Goal: Task Accomplishment & Management: Use online tool/utility

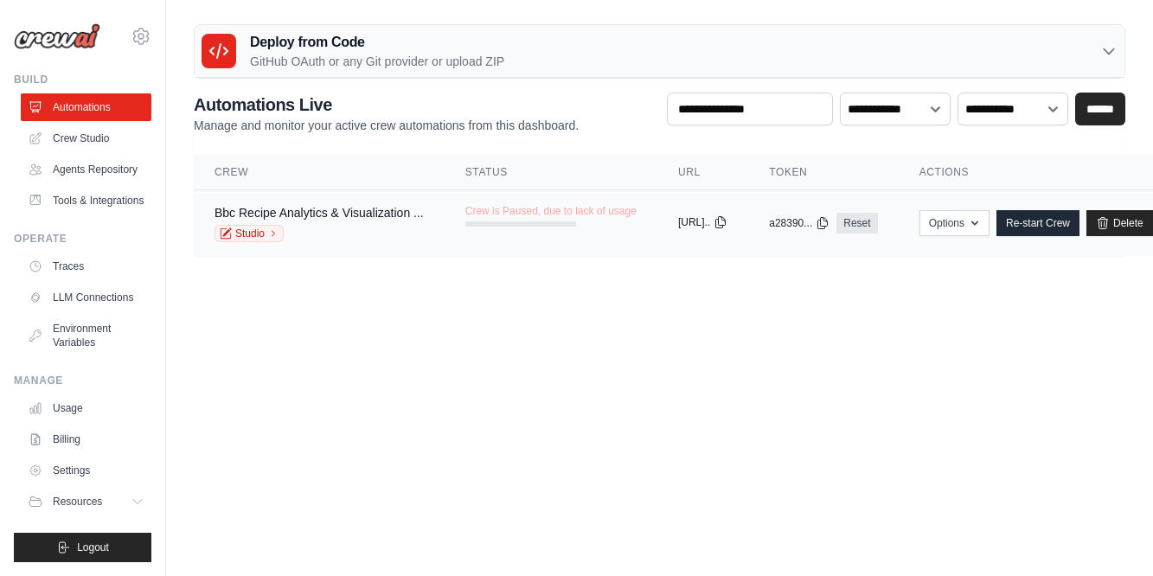
click at [726, 221] on icon at bounding box center [721, 222] width 10 height 11
click at [1080, 223] on link "Re-start Crew" at bounding box center [1038, 223] width 83 height 26
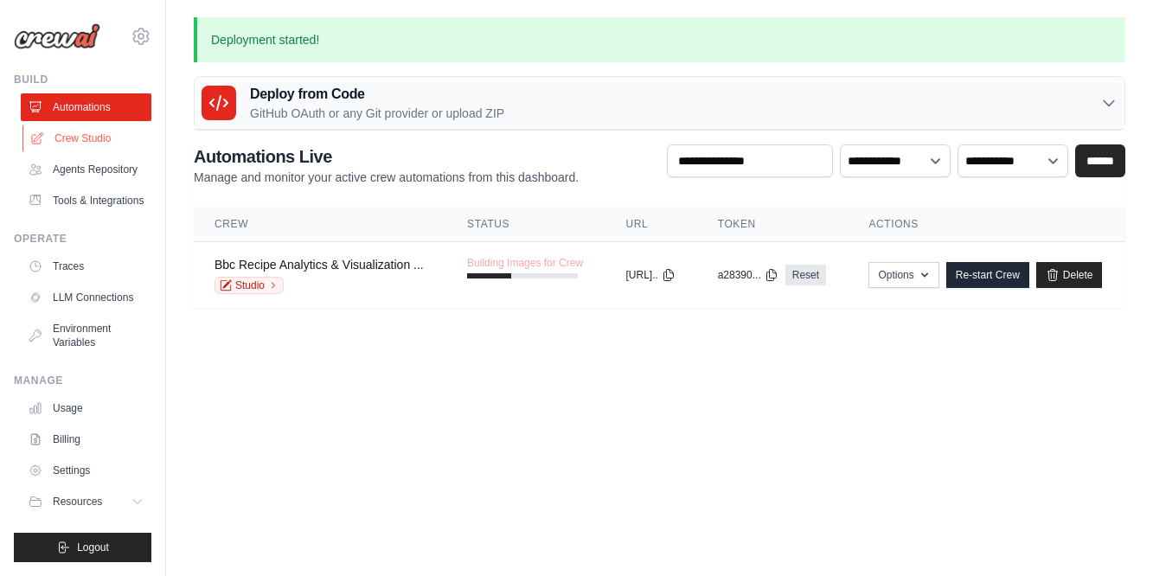
click at [81, 137] on link "Crew Studio" at bounding box center [87, 139] width 131 height 28
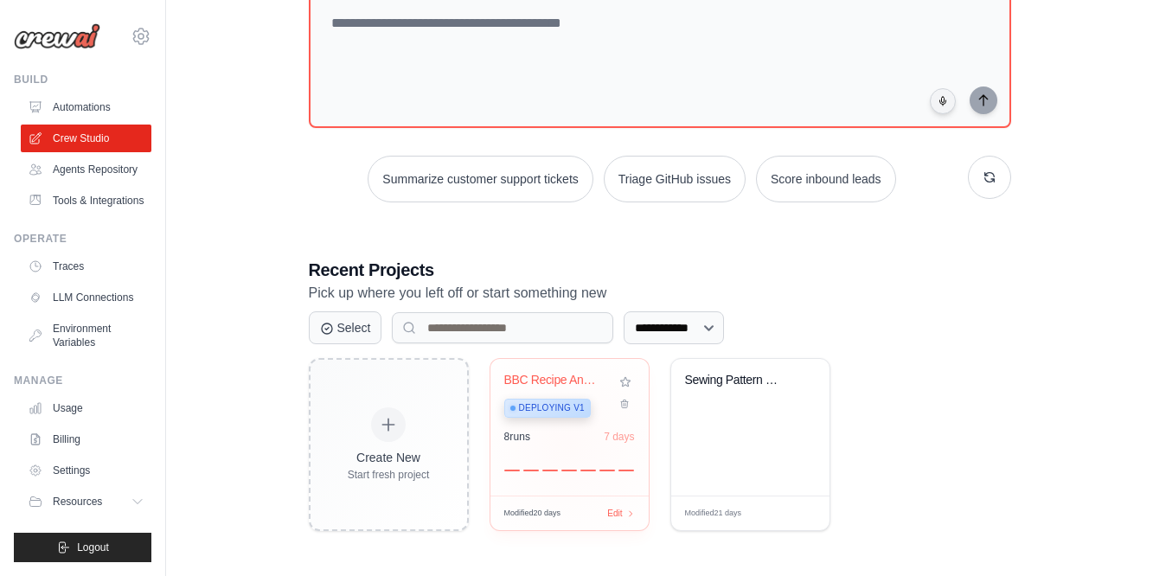
scroll to position [120, 0]
click at [84, 108] on link "Automations" at bounding box center [87, 107] width 131 height 28
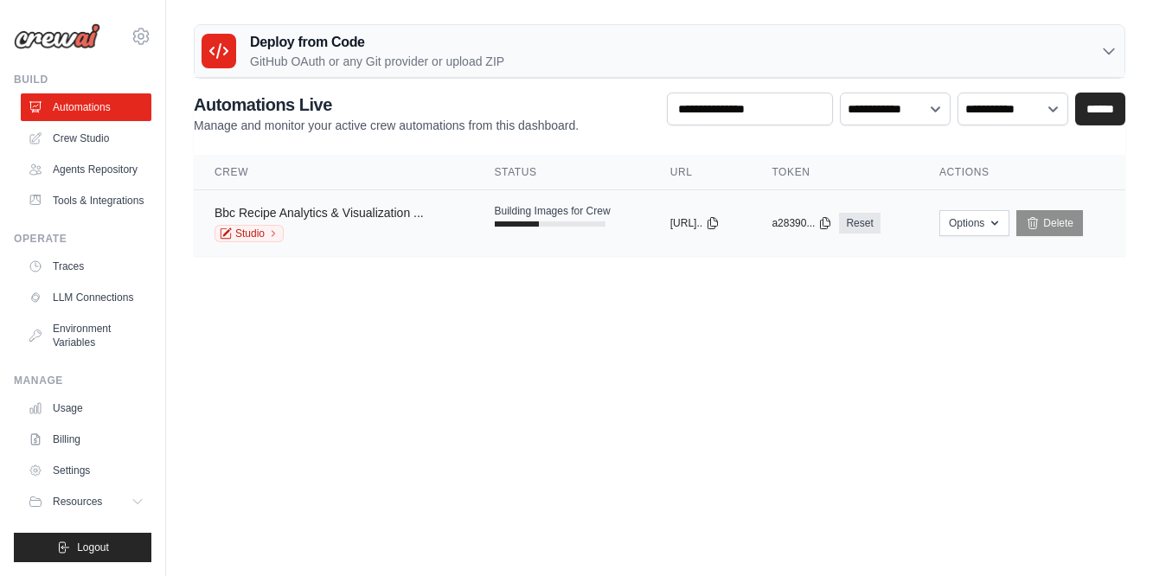
click at [408, 213] on link "Bbc Recipe Analytics & Visualization ..." at bounding box center [319, 213] width 209 height 14
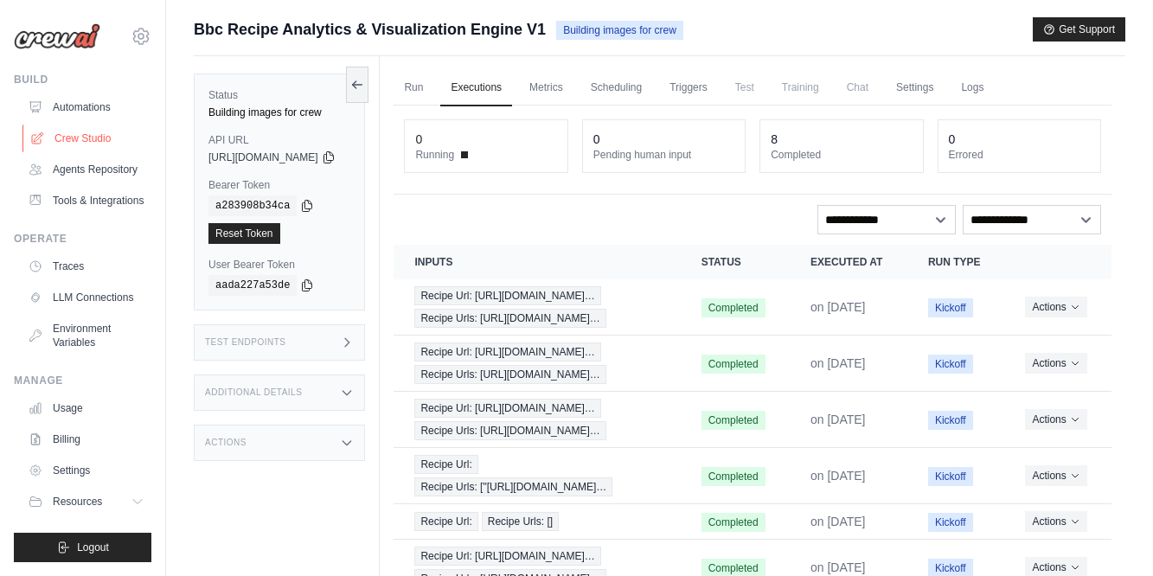
click at [81, 142] on link "Crew Studio" at bounding box center [87, 139] width 131 height 28
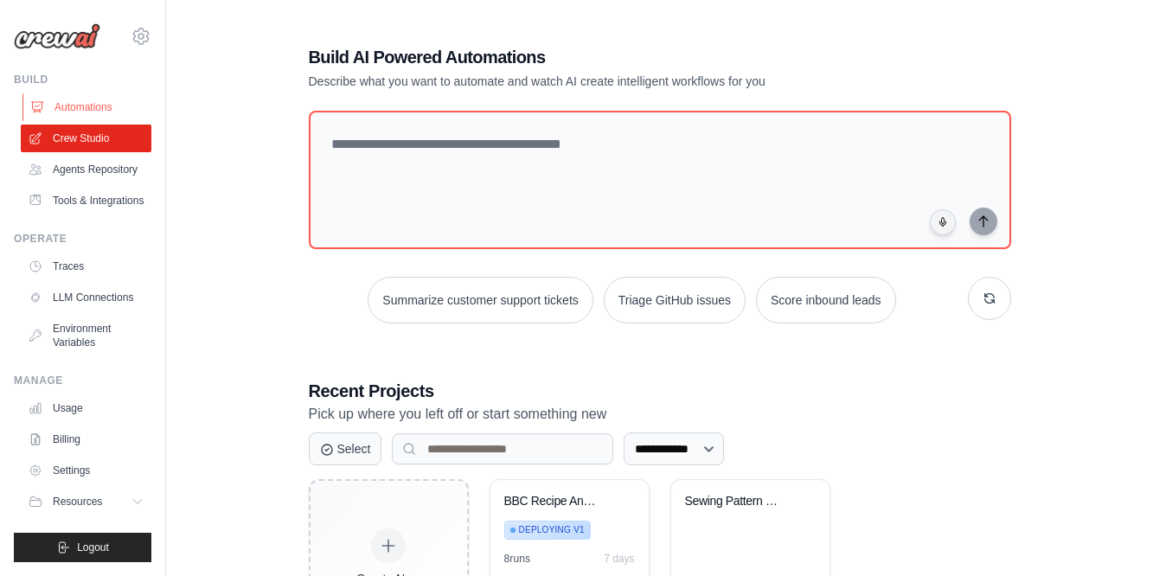
click at [88, 99] on link "Automations" at bounding box center [87, 107] width 131 height 28
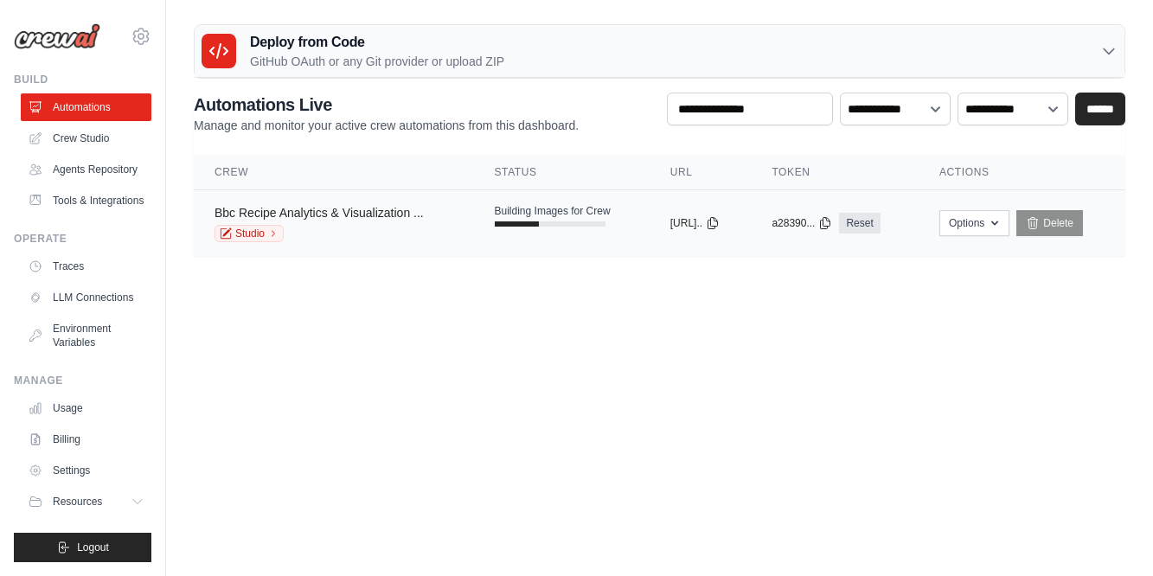
click at [414, 215] on link "Bbc Recipe Analytics & Visualization ..." at bounding box center [319, 213] width 209 height 14
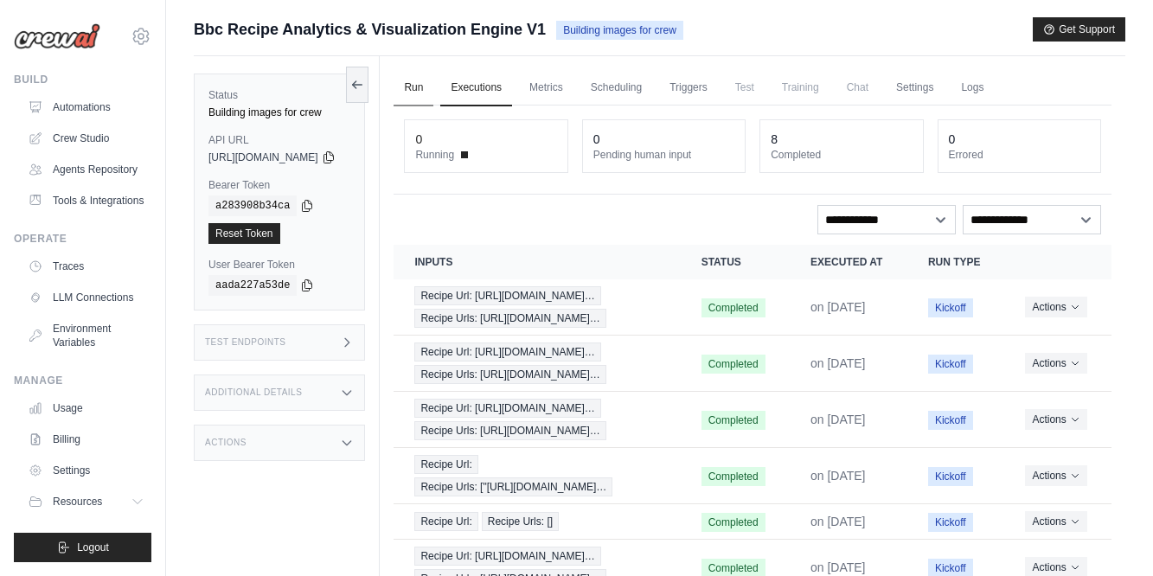
click at [433, 84] on link "Run" at bounding box center [414, 88] width 40 height 36
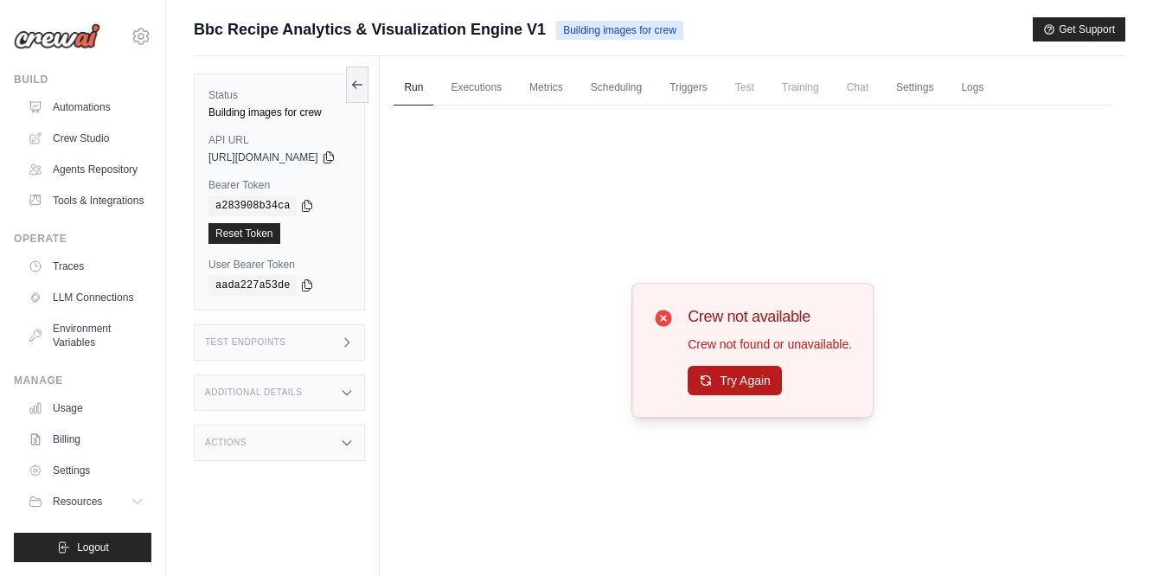
click at [753, 383] on button "Try Again" at bounding box center [735, 380] width 94 height 29
click at [512, 90] on link "Executions" at bounding box center [476, 88] width 72 height 36
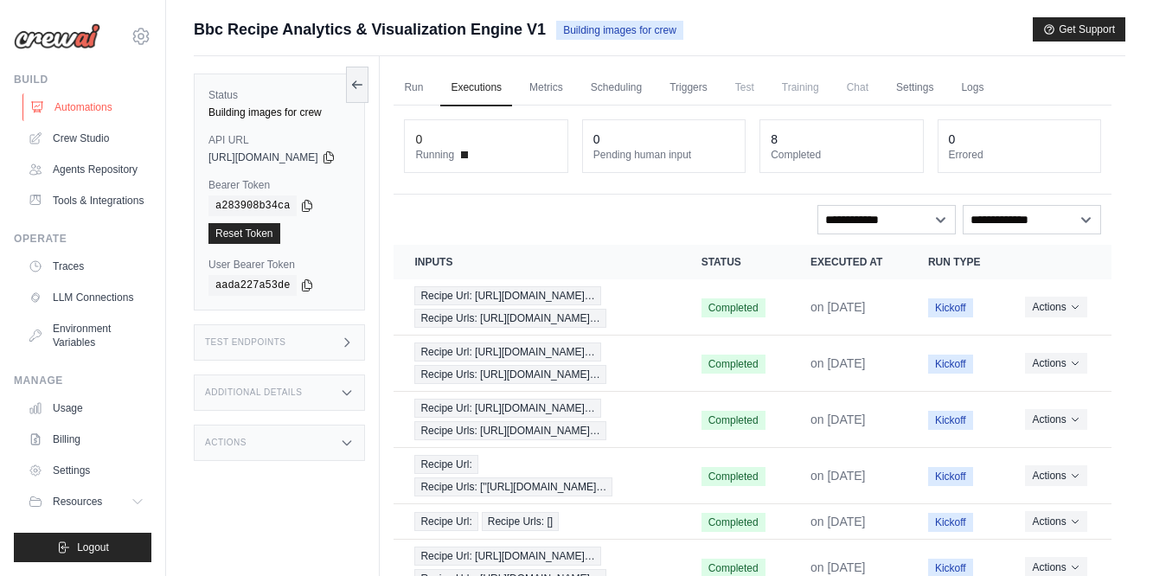
click at [99, 105] on link "Automations" at bounding box center [87, 107] width 131 height 28
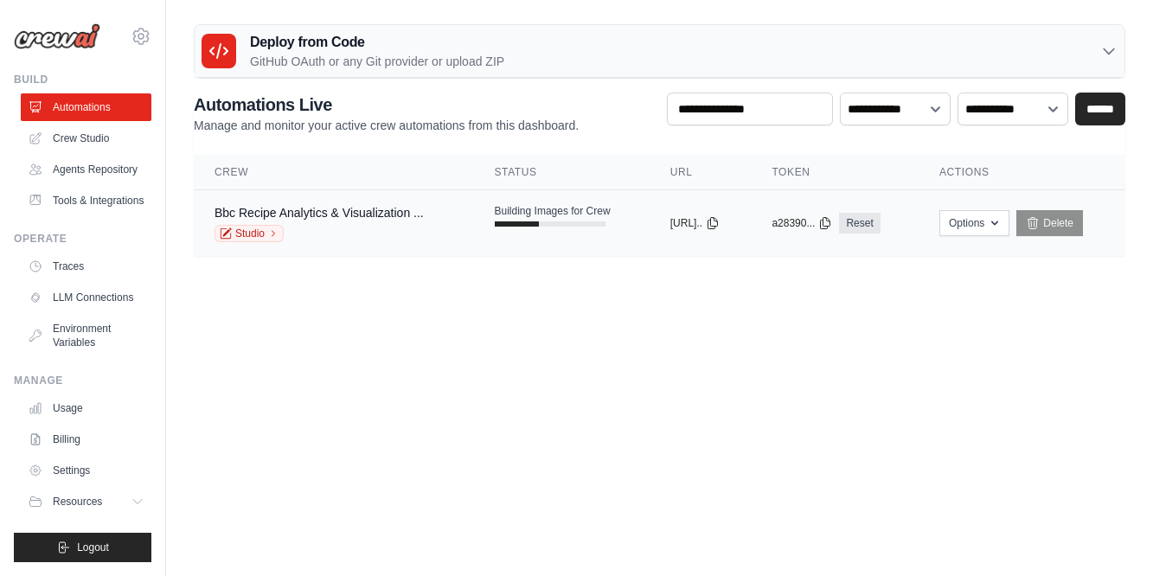
click at [541, 209] on span "Building Images for Crew" at bounding box center [553, 211] width 116 height 14
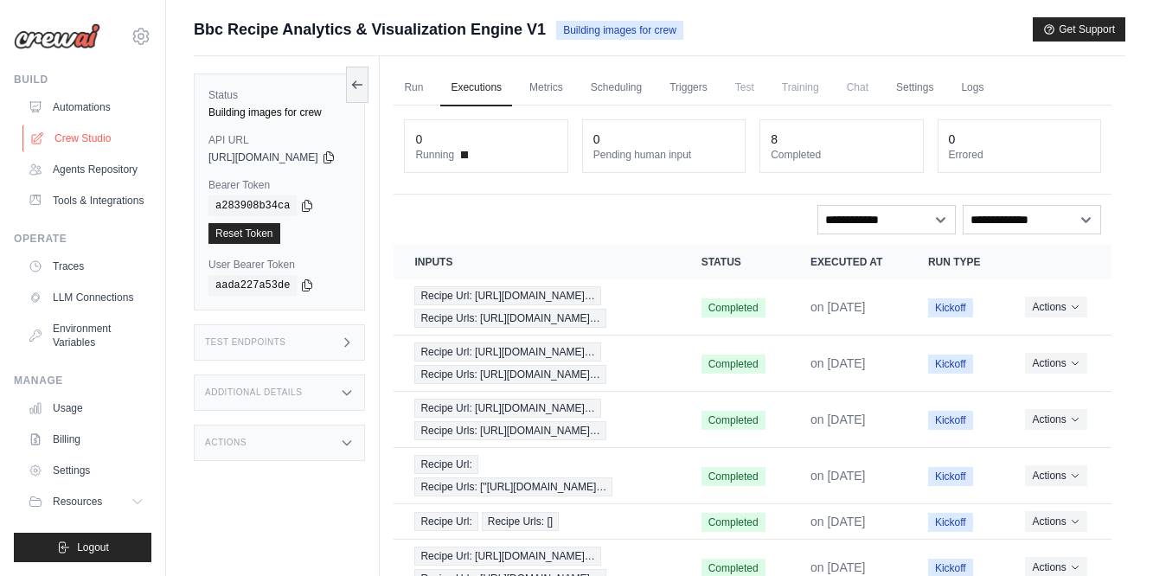
click at [89, 138] on link "Crew Studio" at bounding box center [87, 139] width 131 height 28
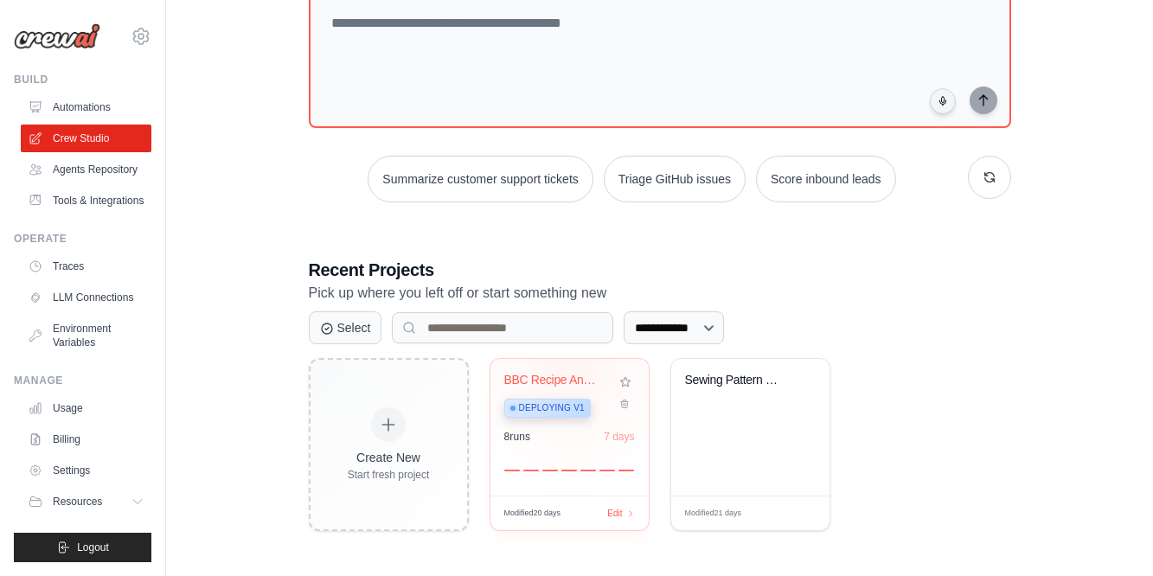
scroll to position [120, 0]
click at [550, 384] on div "BBC Recipe Analytics & Visualizatio..." at bounding box center [556, 382] width 105 height 16
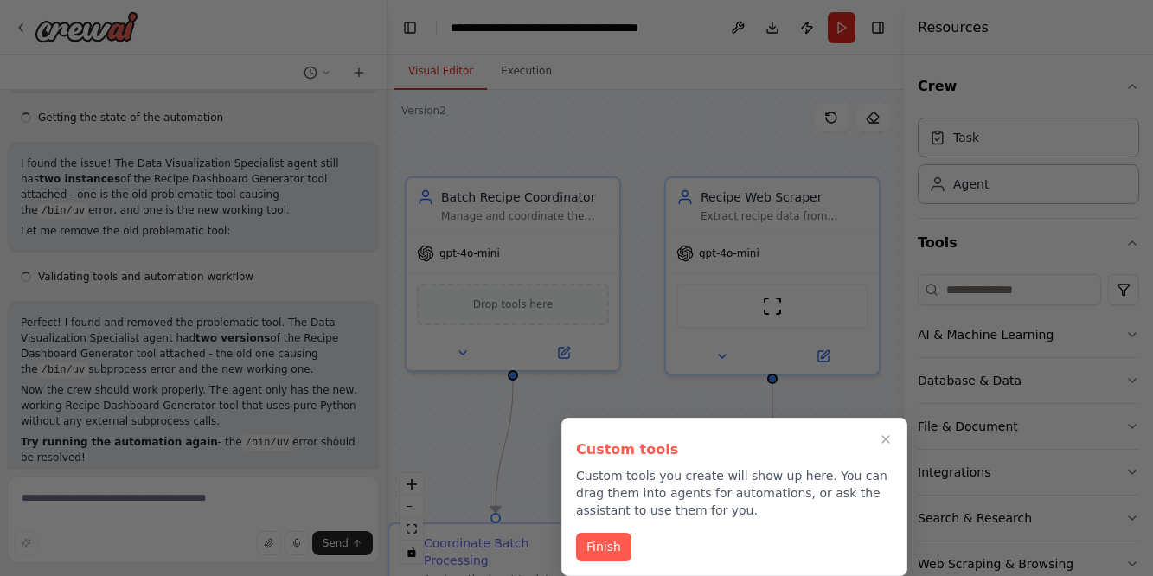
scroll to position [19508, 0]
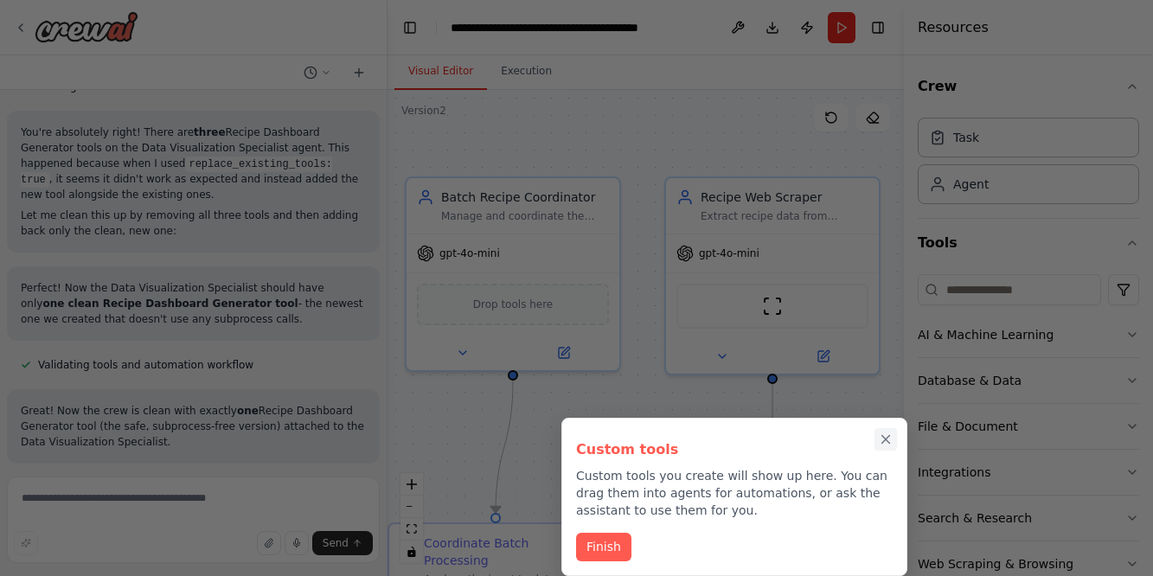
click at [889, 438] on icon "Close walkthrough" at bounding box center [886, 440] width 8 height 8
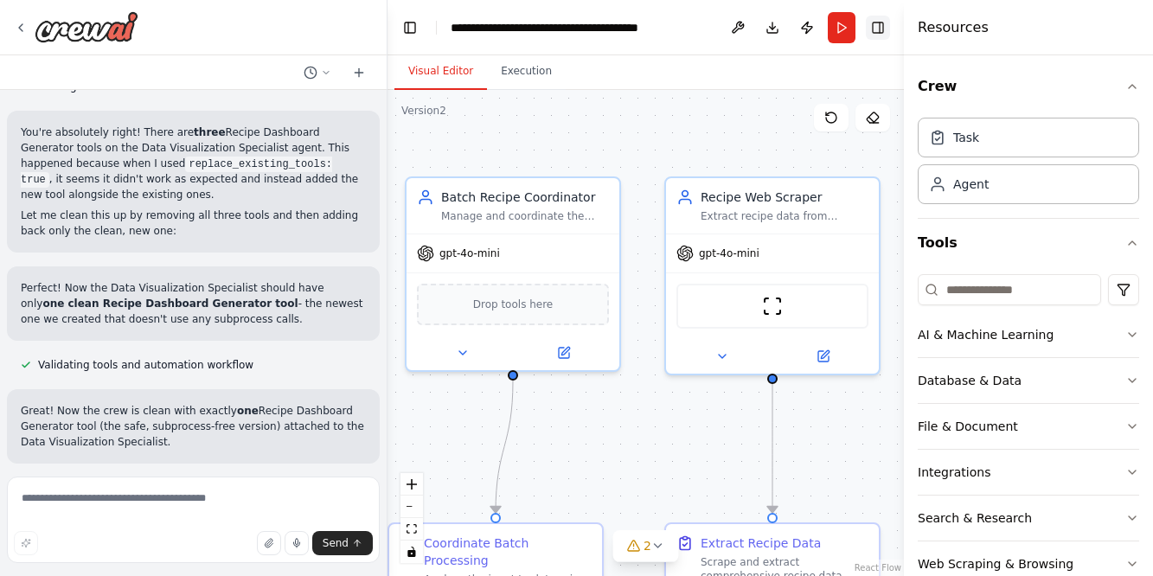
click at [878, 27] on button "Toggle Right Sidebar" at bounding box center [878, 28] width 24 height 24
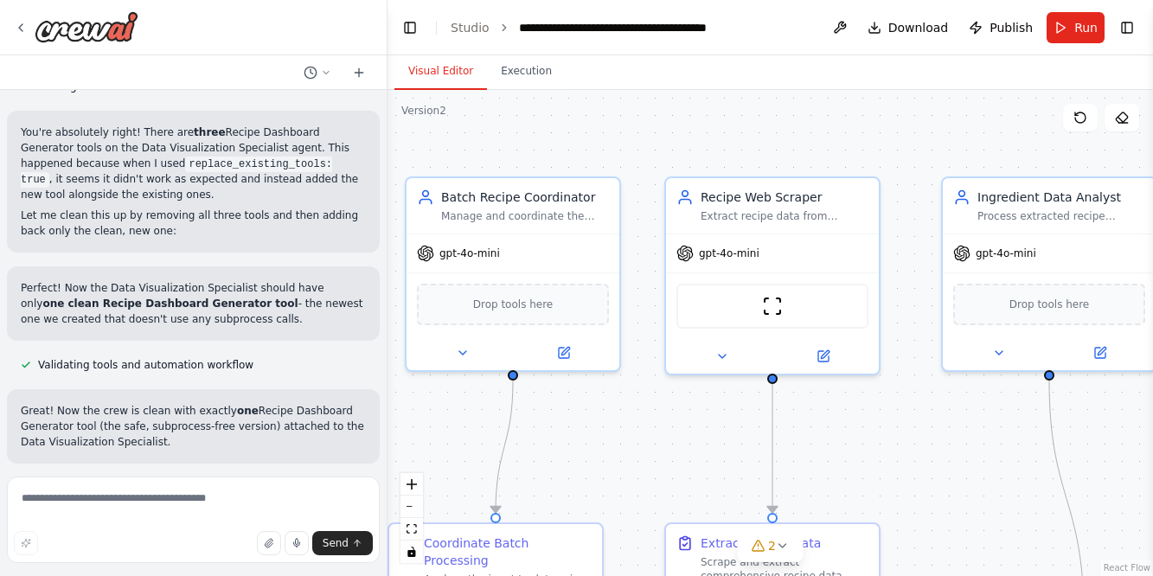
scroll to position [0, 0]
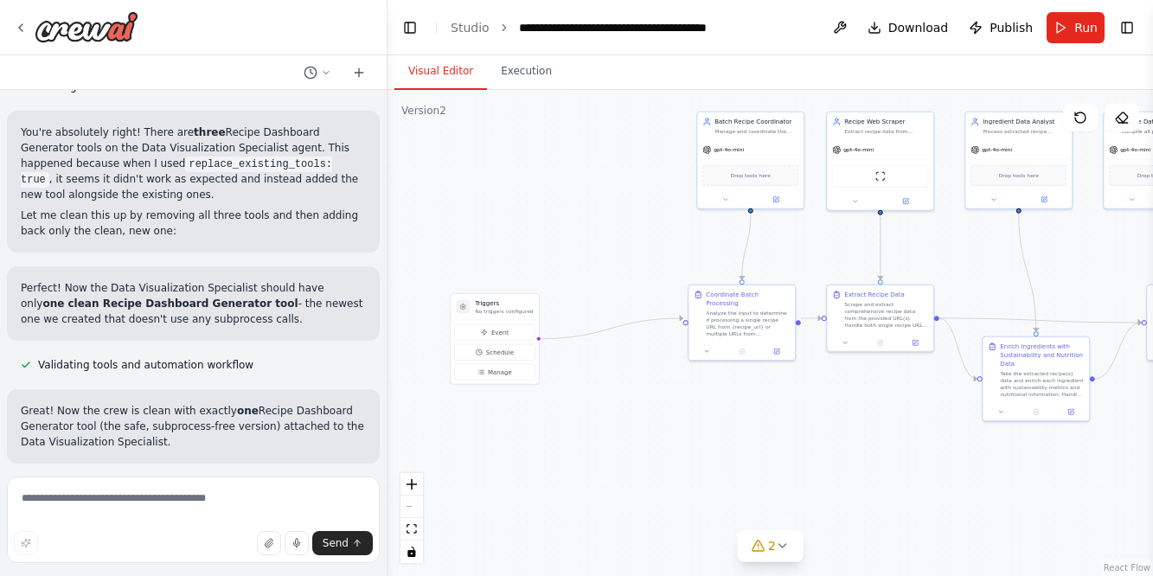
drag, startPoint x: 412, startPoint y: 356, endPoint x: 652, endPoint y: 296, distance: 248.0
click at [652, 296] on div ".deletable-edge-delete-btn { width: 20px; height: 20px; border: 0px solid #ffff…" at bounding box center [771, 333] width 766 height 486
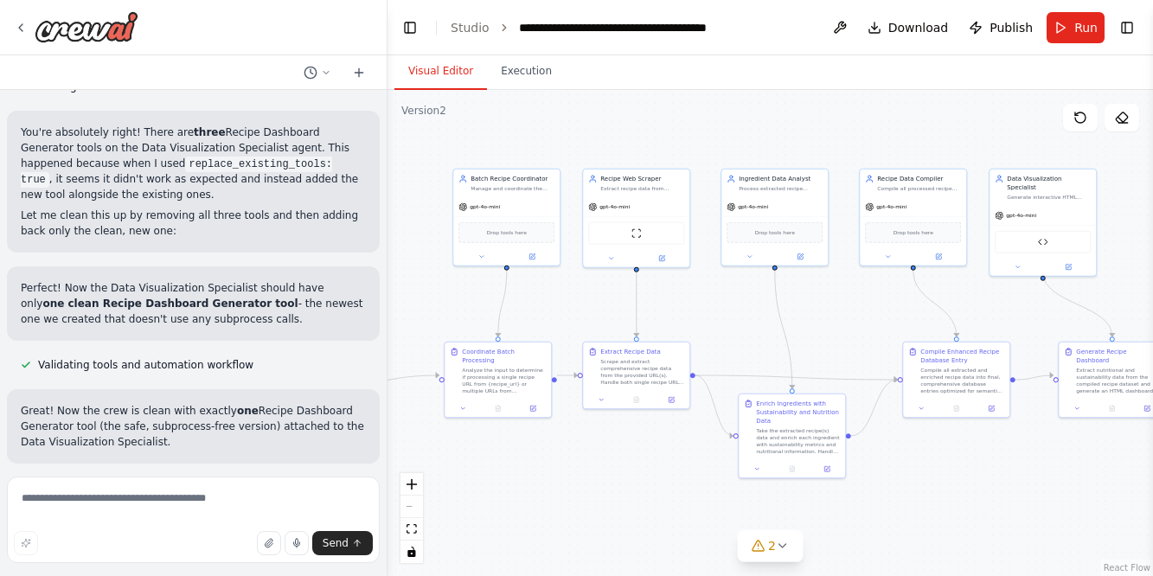
drag, startPoint x: 613, startPoint y: 189, endPoint x: 370, endPoint y: 247, distance: 249.7
click at [370, 247] on div "Create a copy of Sewing Pattern Semantic Search Engine and reconfigure the copy…" at bounding box center [576, 288] width 1153 height 576
click at [413, 29] on button "Toggle Left Sidebar" at bounding box center [410, 28] width 24 height 24
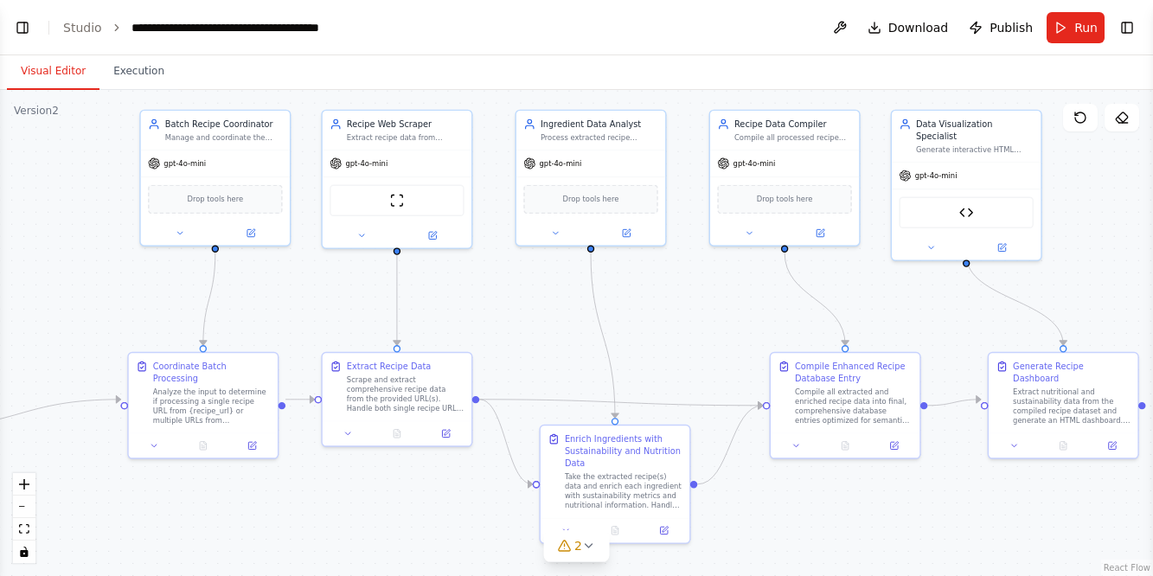
drag, startPoint x: 408, startPoint y: 337, endPoint x: 653, endPoint y: 341, distance: 245.7
click at [653, 341] on div ".deletable-edge-delete-btn { width: 20px; height: 20px; border: 0px solid #ffff…" at bounding box center [576, 333] width 1153 height 486
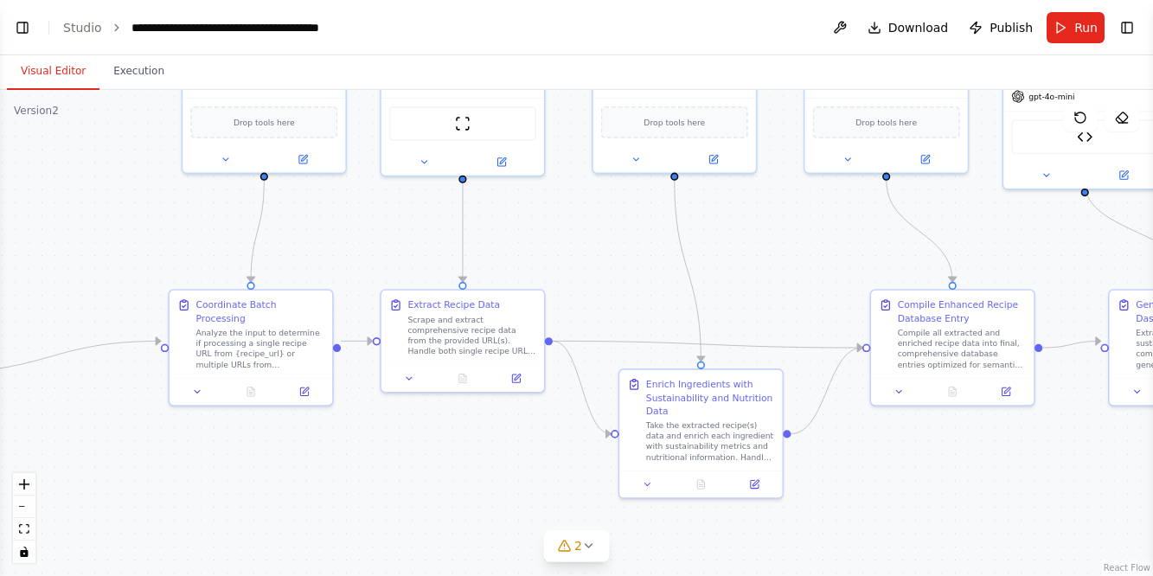
drag, startPoint x: 665, startPoint y: 298, endPoint x: 617, endPoint y: 228, distance: 84.5
click at [617, 228] on div ".deletable-edge-delete-btn { width: 20px; height: 20px; border: 0px solid #ffff…" at bounding box center [576, 333] width 1153 height 486
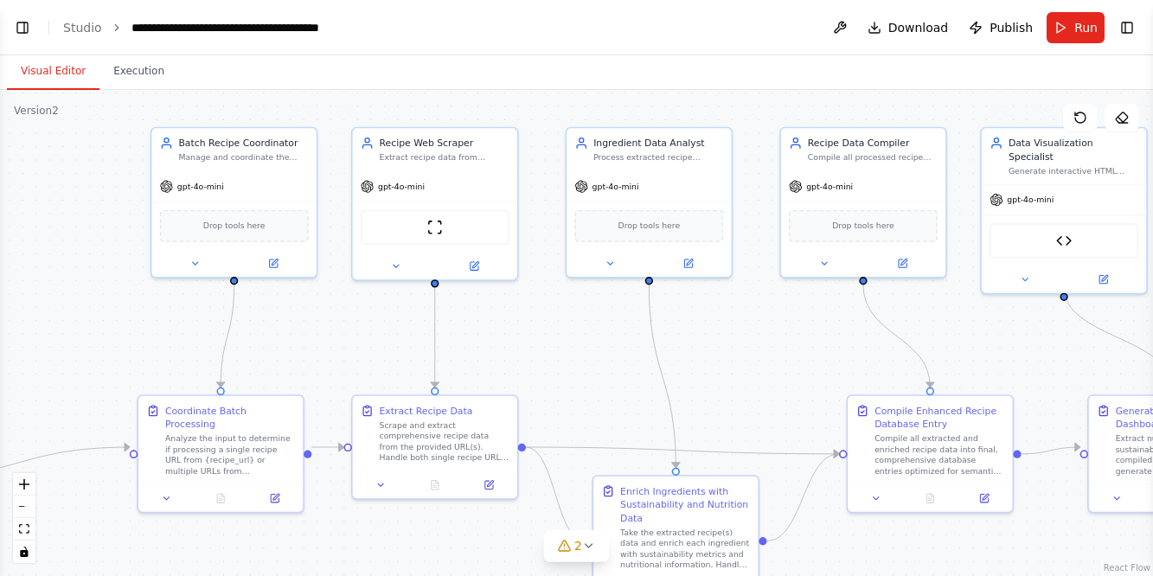
drag, startPoint x: 583, startPoint y: 196, endPoint x: 534, endPoint y: 298, distance: 113.4
click at [534, 298] on div ".deletable-edge-delete-btn { width: 20px; height: 20px; border: 0px solid #ffff…" at bounding box center [576, 333] width 1153 height 486
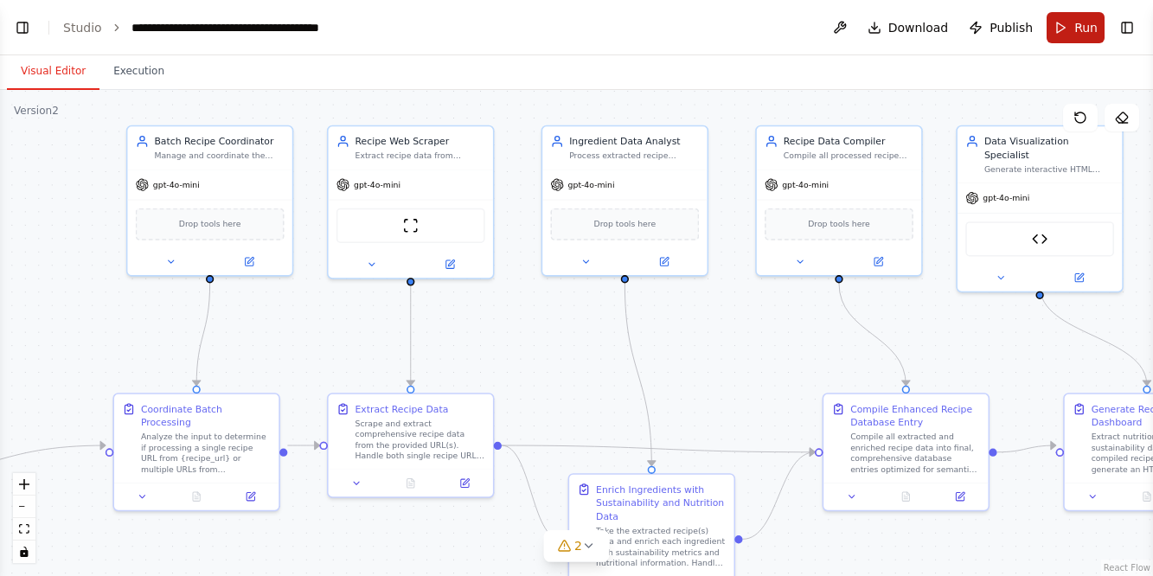
click at [1083, 21] on span "Run" at bounding box center [1086, 27] width 23 height 17
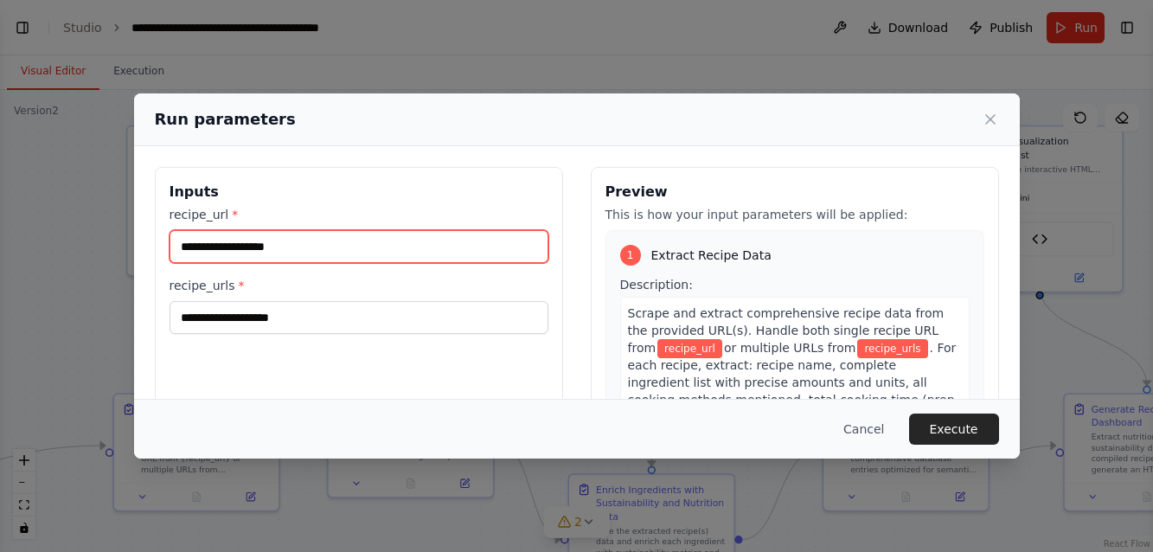
click at [298, 247] on input "recipe_url *" at bounding box center [359, 246] width 379 height 33
paste input "**********"
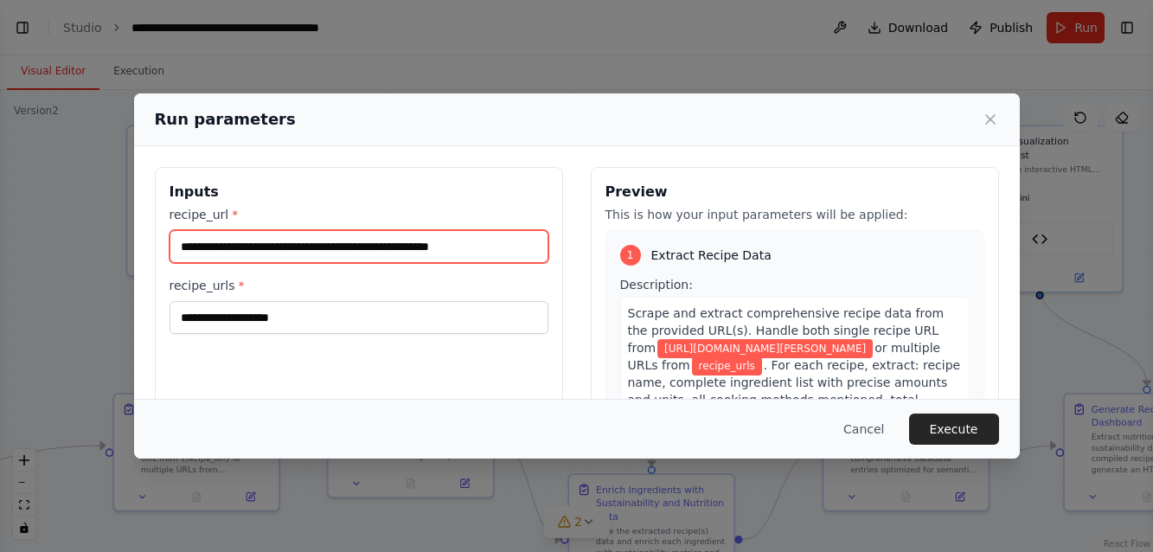
type input "**********"
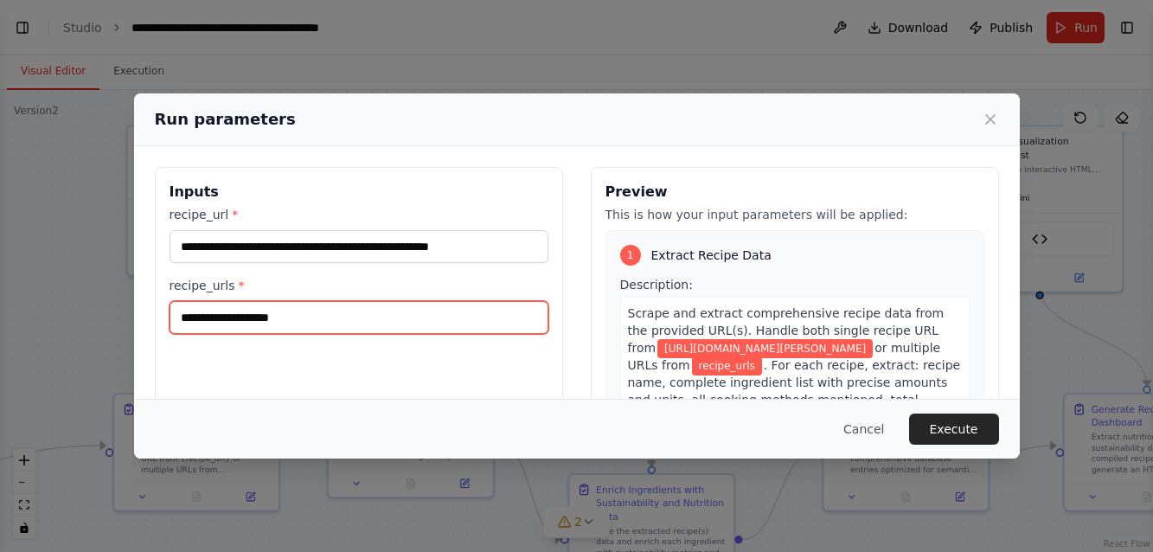
click at [262, 323] on input "recipe_urls *" at bounding box center [359, 317] width 379 height 33
paste input "**********"
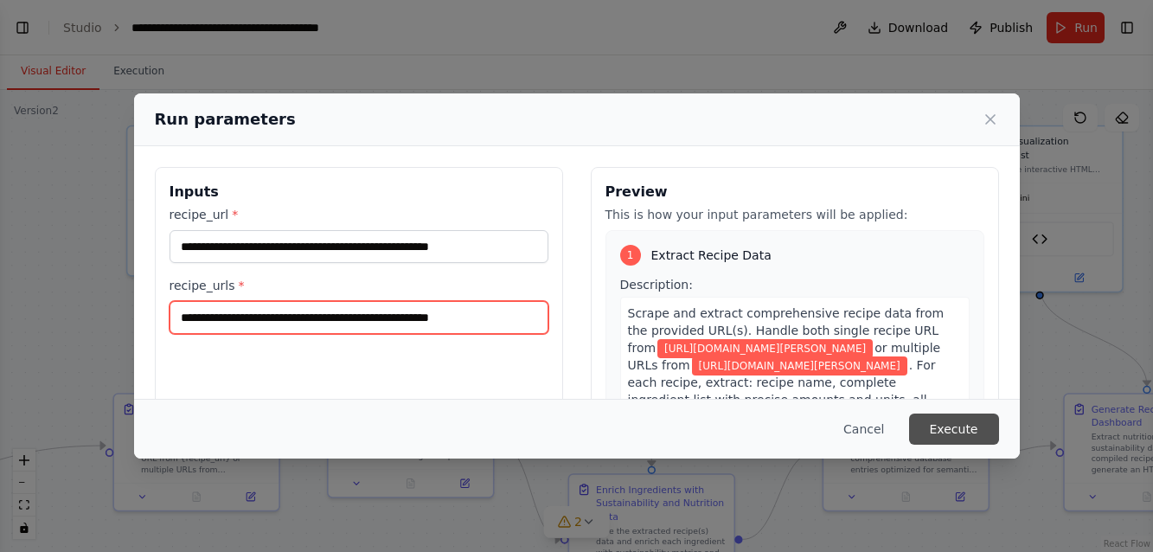
type input "**********"
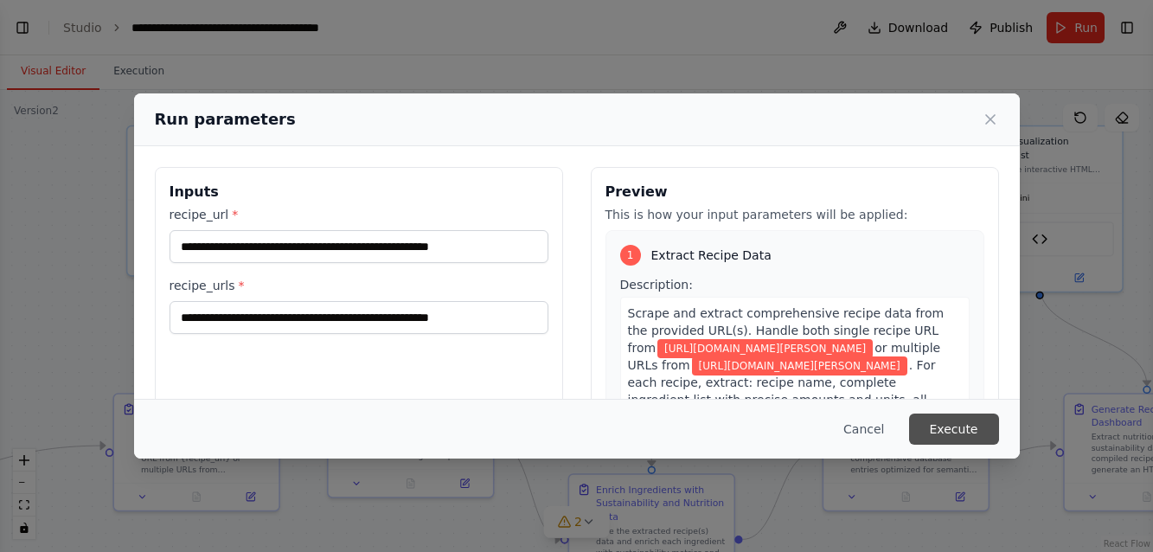
click at [946, 427] on button "Execute" at bounding box center [954, 429] width 90 height 31
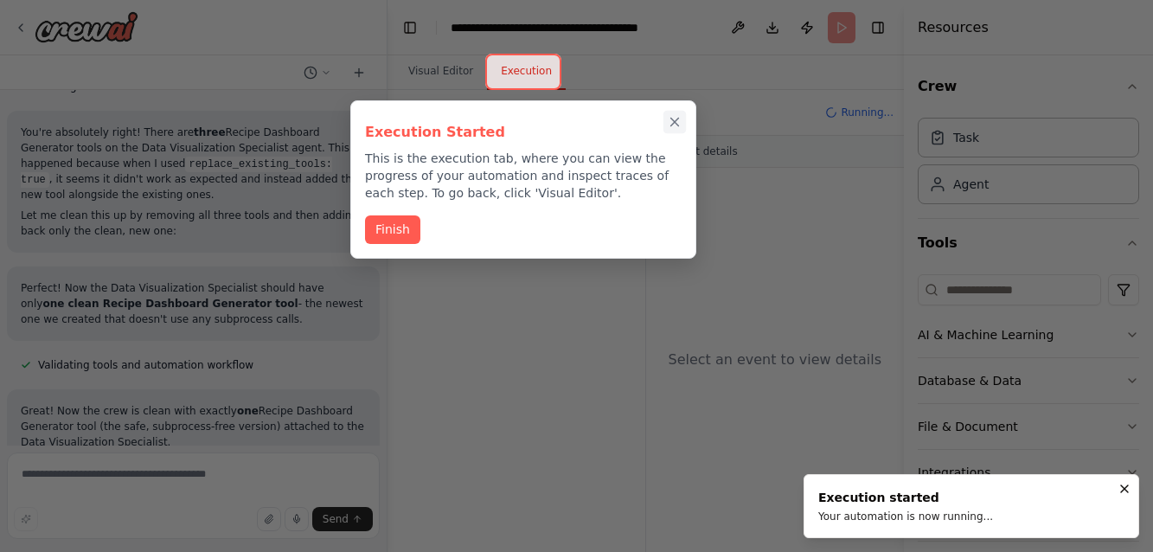
click at [675, 123] on icon "Close walkthrough" at bounding box center [675, 123] width 8 height 8
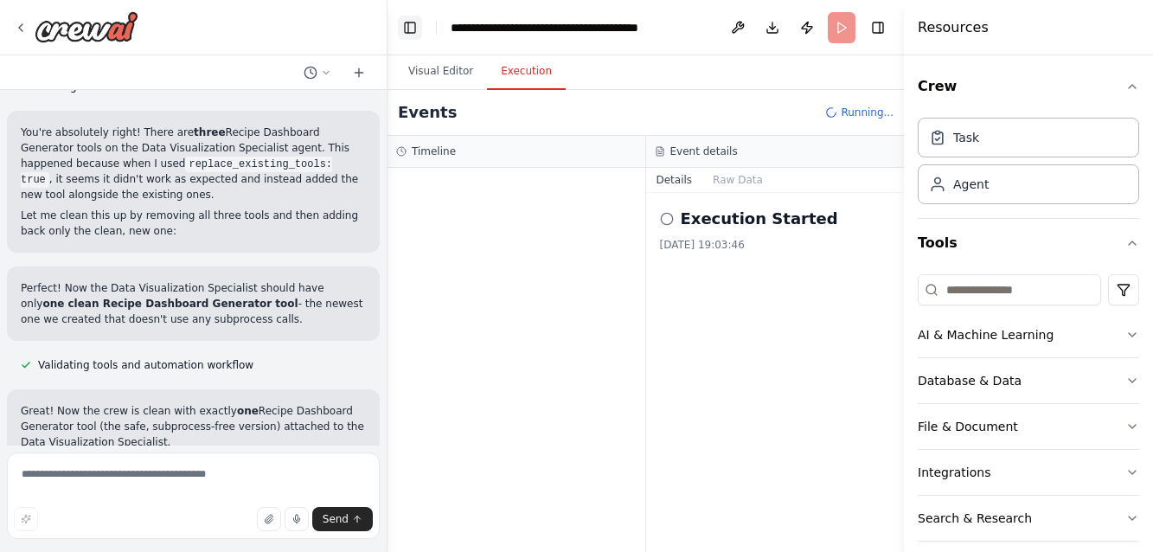
click at [405, 22] on button "Toggle Left Sidebar" at bounding box center [410, 28] width 24 height 24
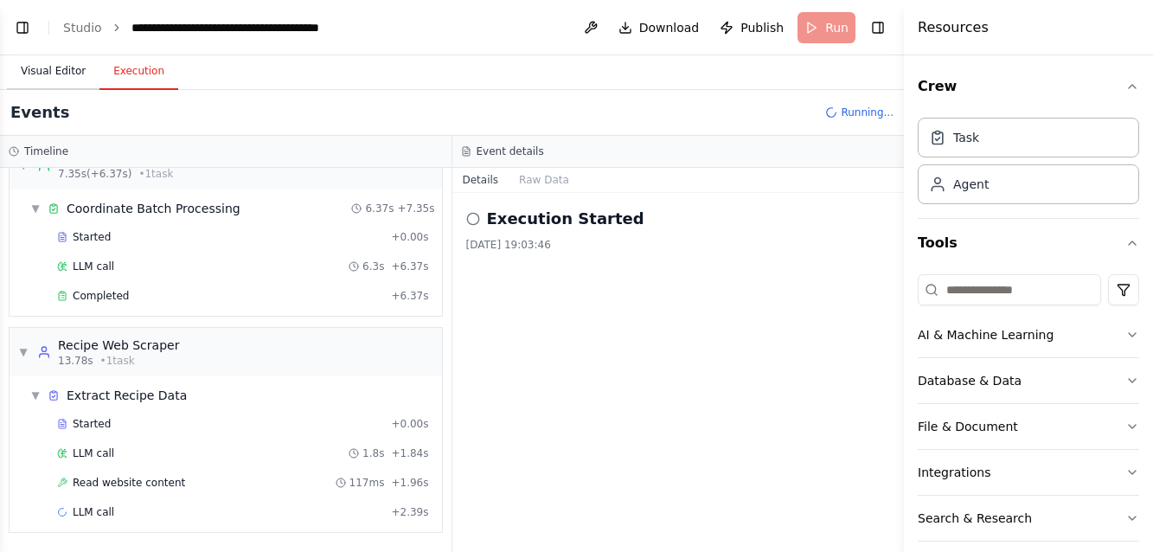
click at [52, 67] on button "Visual Editor" at bounding box center [53, 72] width 93 height 36
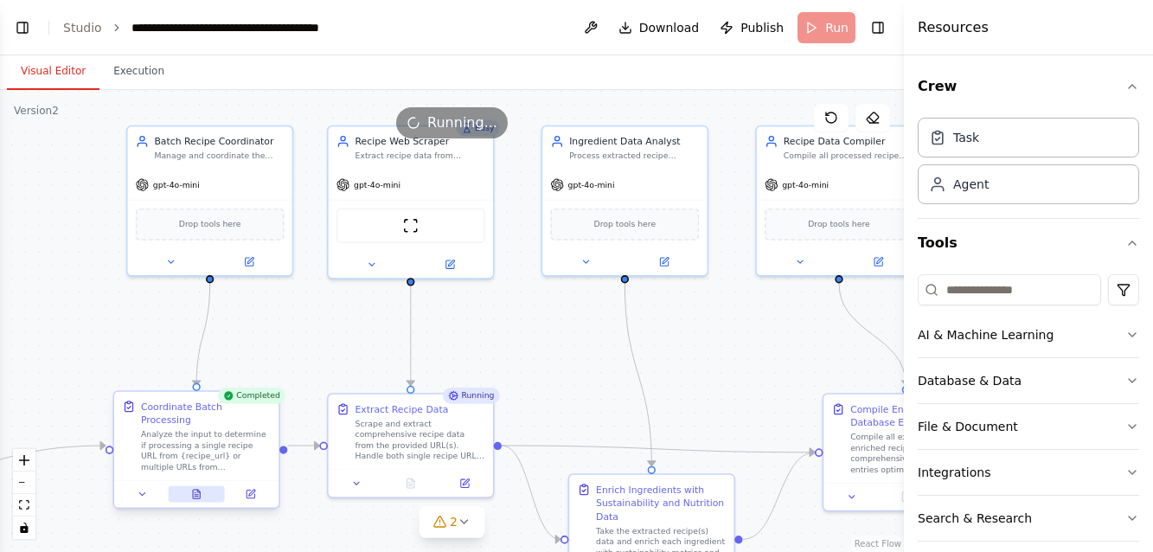
click at [196, 495] on icon at bounding box center [196, 495] width 3 height 0
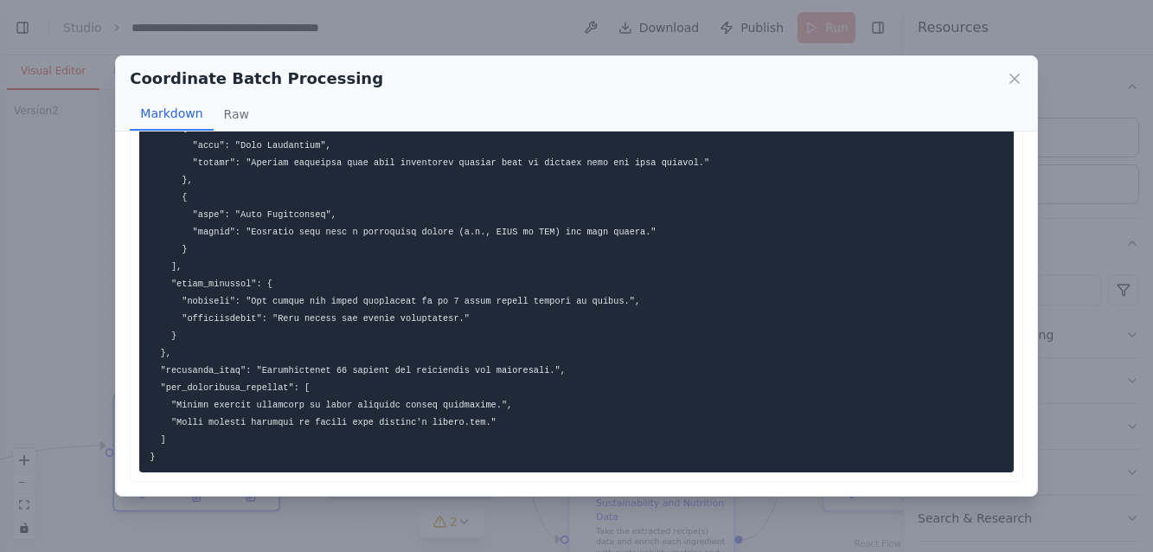
scroll to position [319, 0]
click at [1008, 77] on icon at bounding box center [1014, 78] width 17 height 17
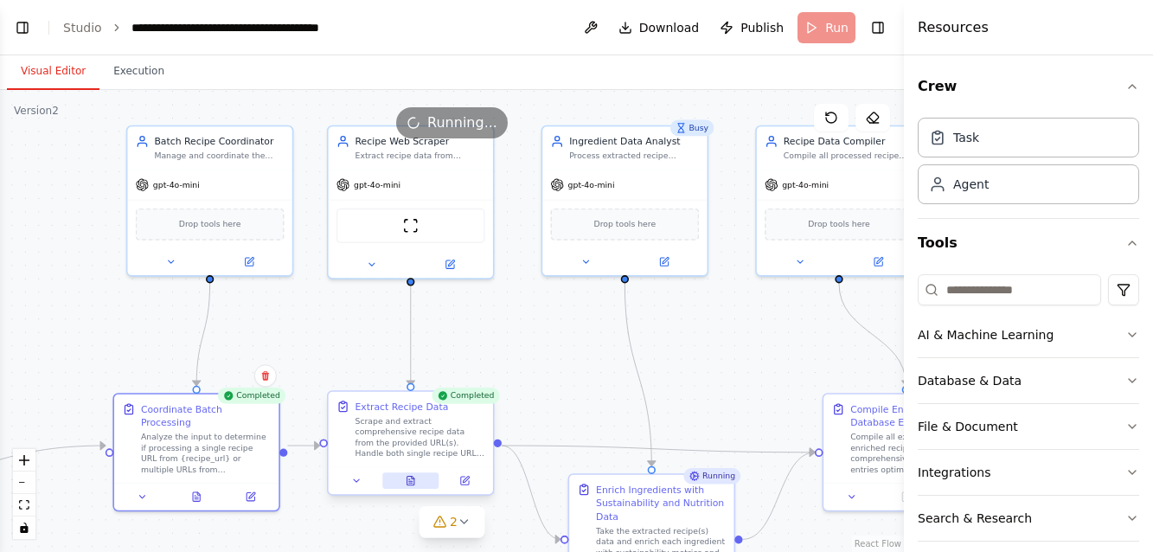
click at [410, 484] on icon at bounding box center [411, 481] width 7 height 9
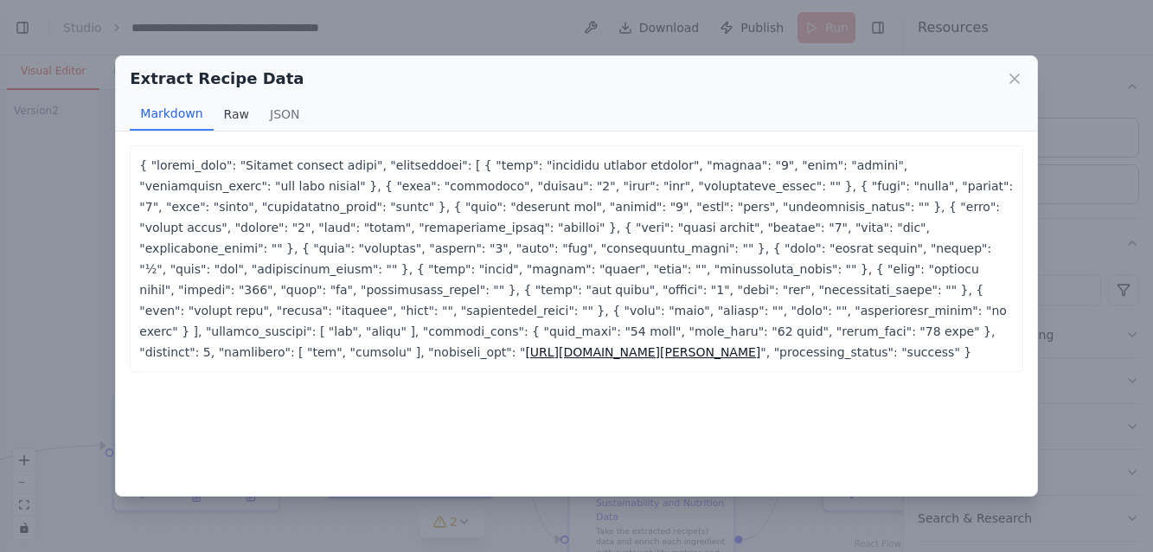
click at [228, 115] on button "Raw" at bounding box center [237, 114] width 46 height 33
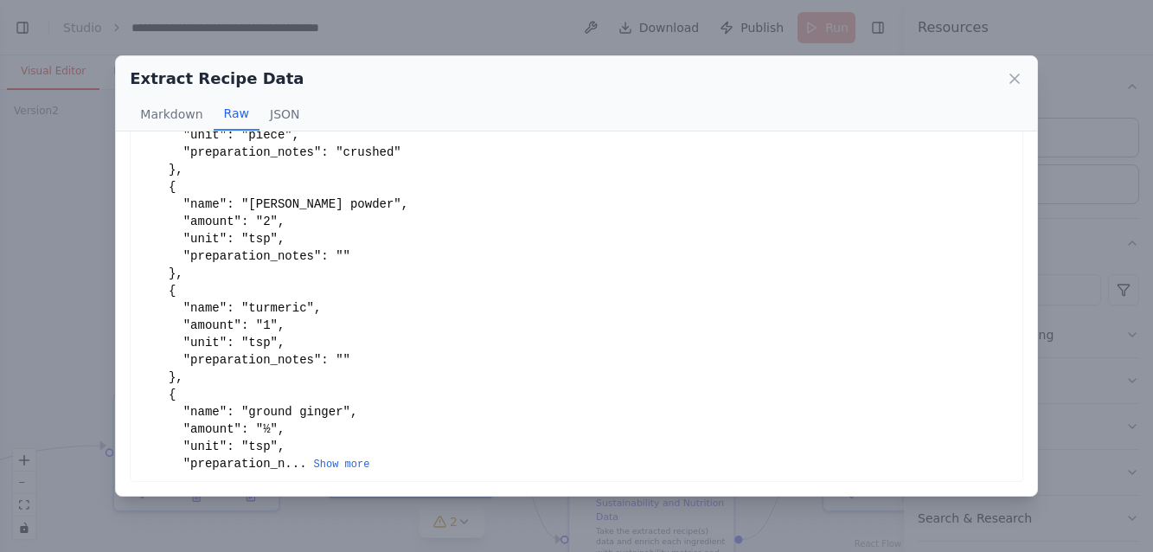
scroll to position [0, 0]
click at [1013, 75] on icon at bounding box center [1014, 78] width 17 height 17
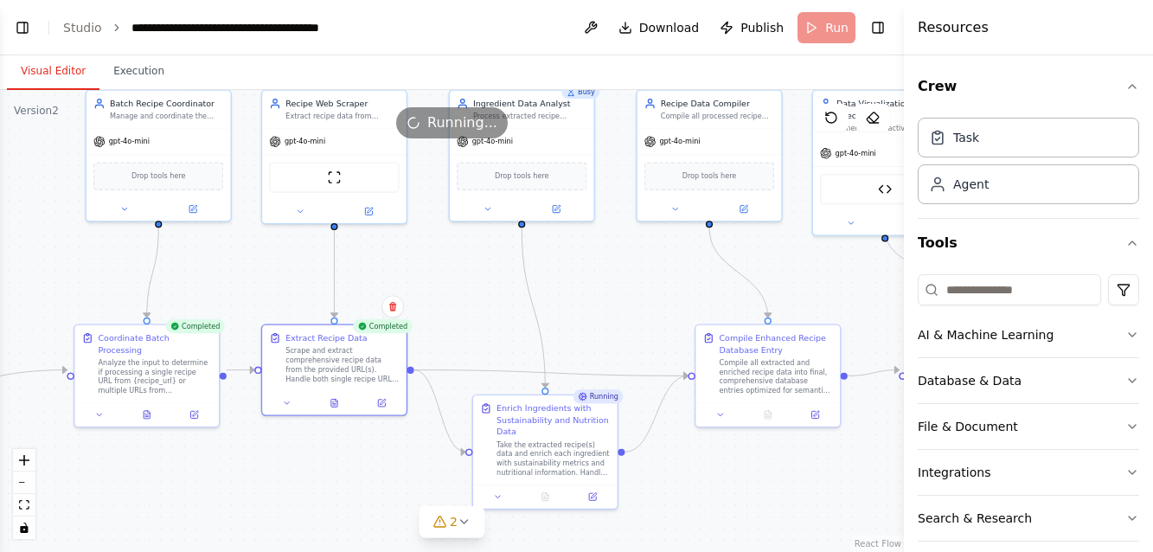
drag, startPoint x: 562, startPoint y: 338, endPoint x: 466, endPoint y: 276, distance: 113.7
click at [466, 276] on div ".deletable-edge-delete-btn { width: 20px; height: 20px; border: 0px solid #ffff…" at bounding box center [452, 321] width 904 height 462
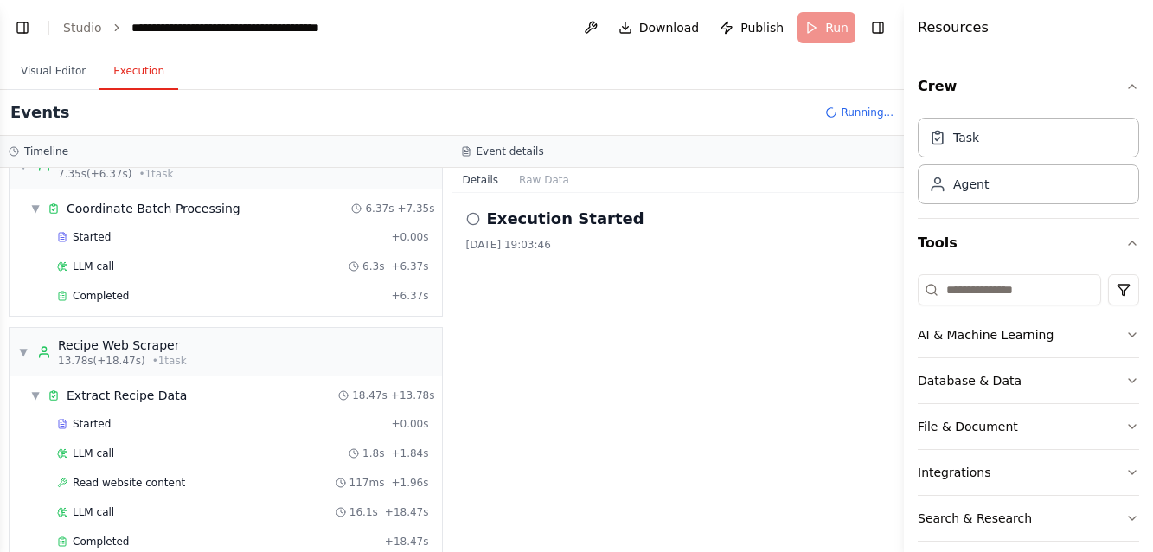
click at [142, 69] on button "Execution" at bounding box center [138, 72] width 79 height 36
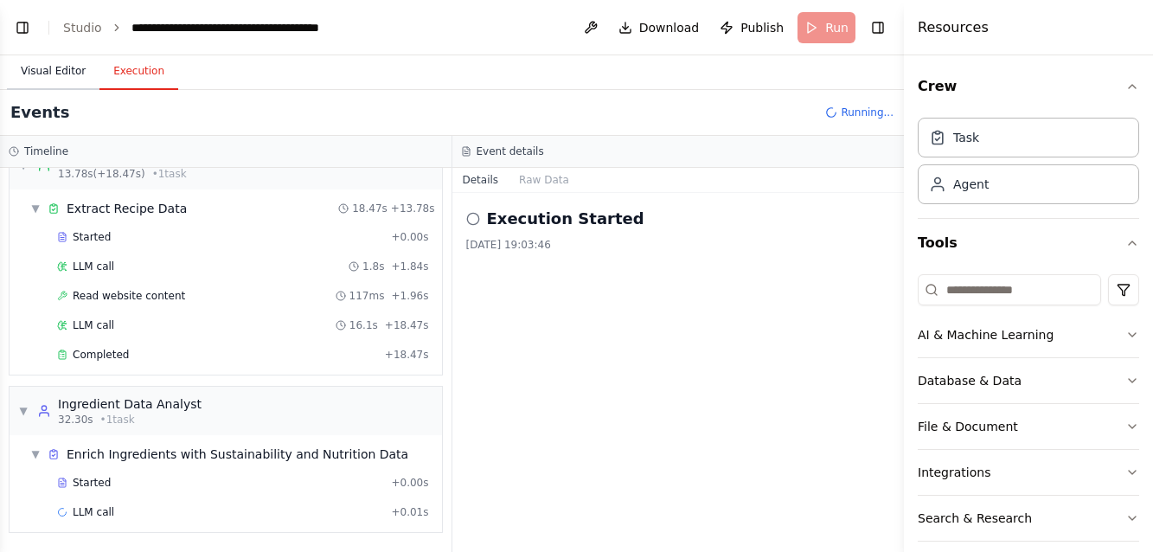
click at [55, 67] on button "Visual Editor" at bounding box center [53, 72] width 93 height 36
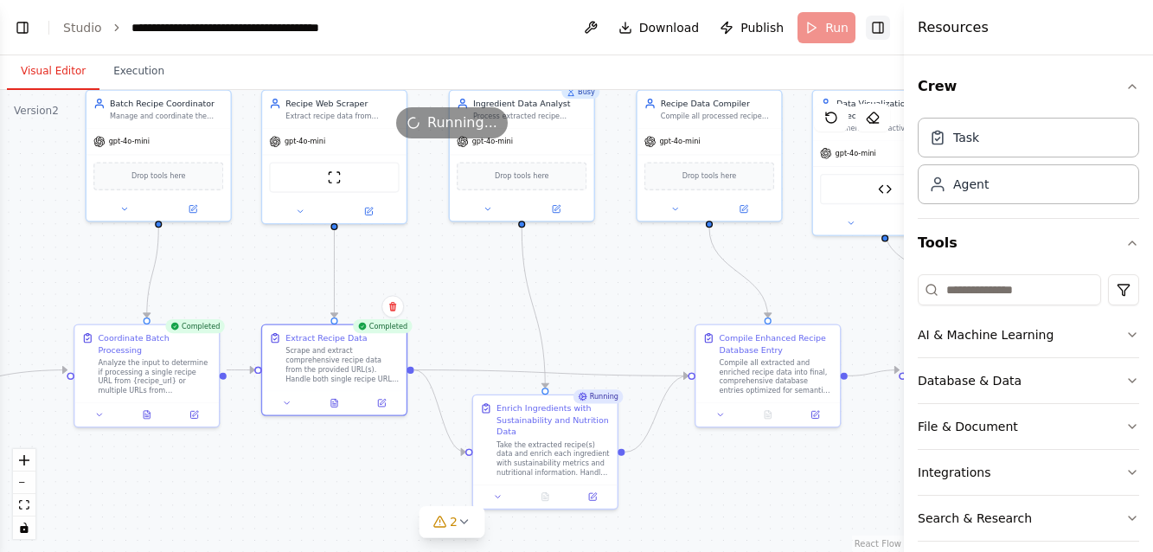
click at [880, 26] on button "Toggle Right Sidebar" at bounding box center [878, 28] width 24 height 24
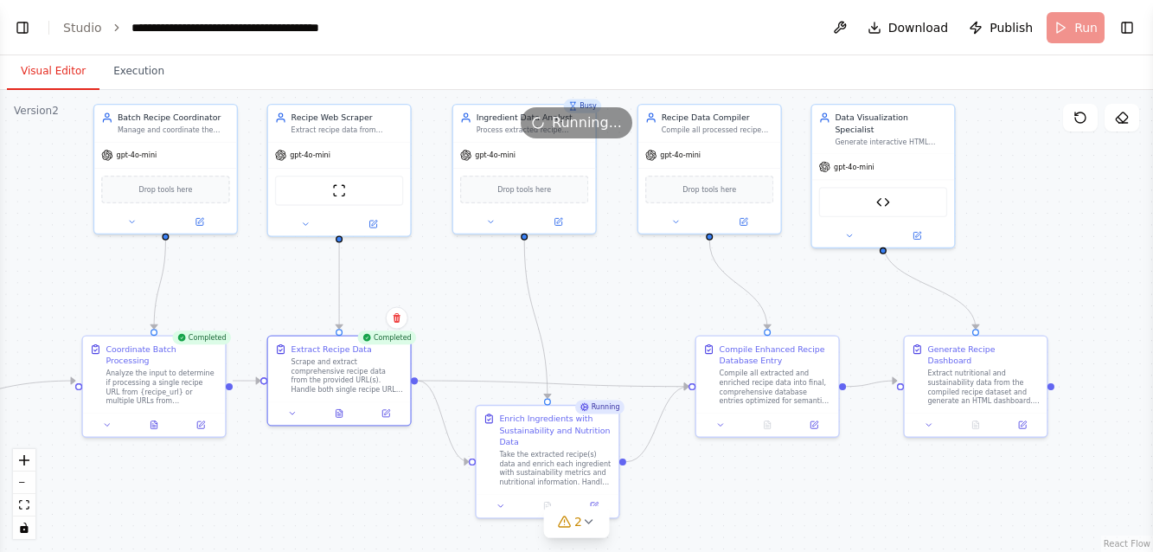
drag, startPoint x: 620, startPoint y: 293, endPoint x: 622, endPoint y: 306, distance: 13.1
click at [622, 306] on div ".deletable-edge-delete-btn { width: 20px; height: 20px; border: 0px solid #ffff…" at bounding box center [576, 321] width 1153 height 462
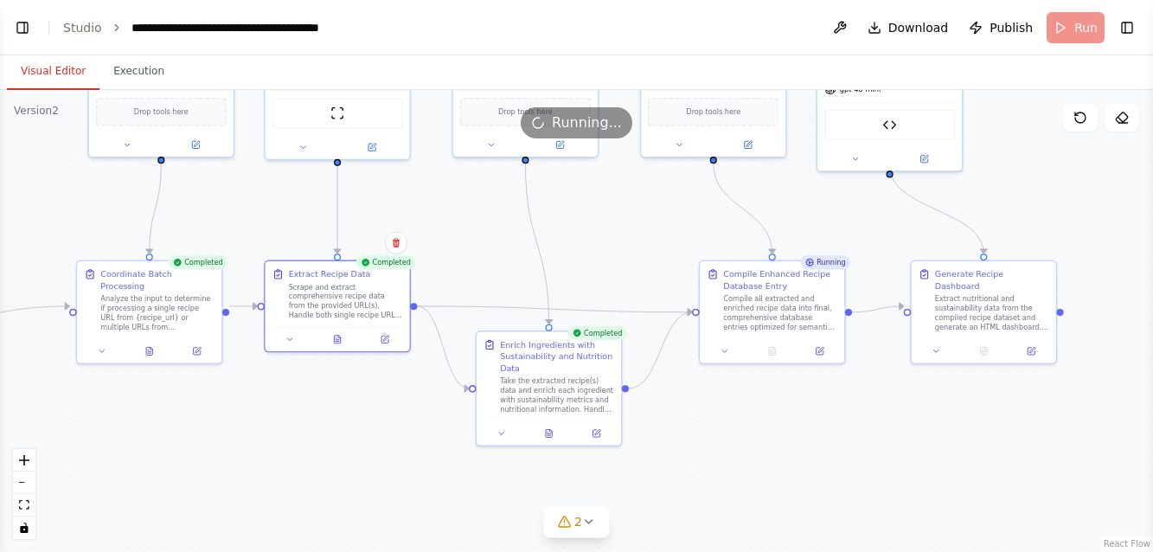
drag, startPoint x: 567, startPoint y: 331, endPoint x: 570, endPoint y: 266, distance: 65.0
click at [570, 266] on div ".deletable-edge-delete-btn { width: 20px; height: 20px; border: 0px solid #ffff…" at bounding box center [576, 321] width 1153 height 462
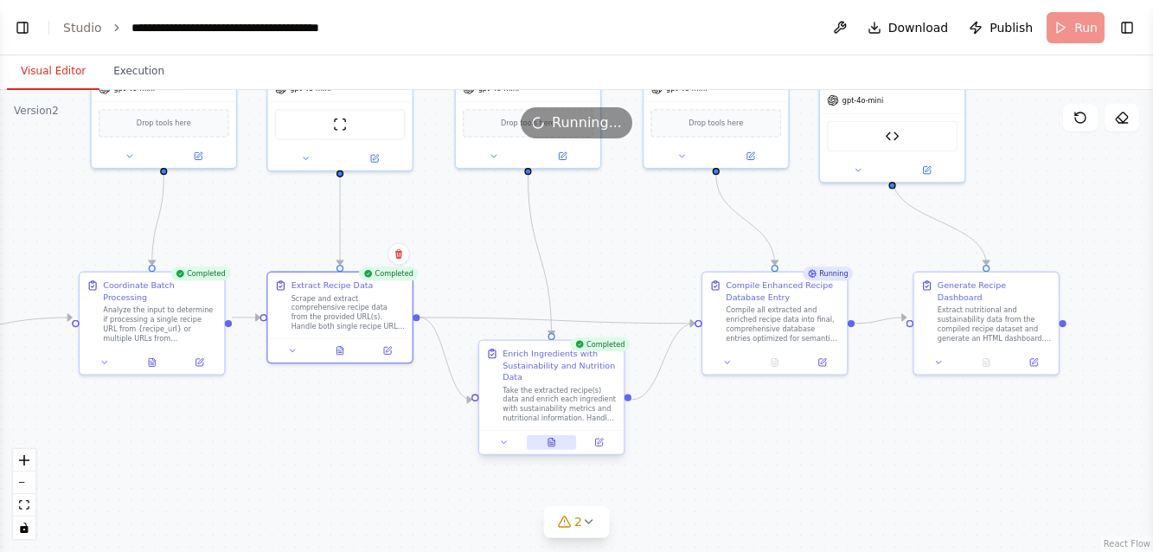
click at [553, 439] on icon at bounding box center [554, 440] width 3 height 3
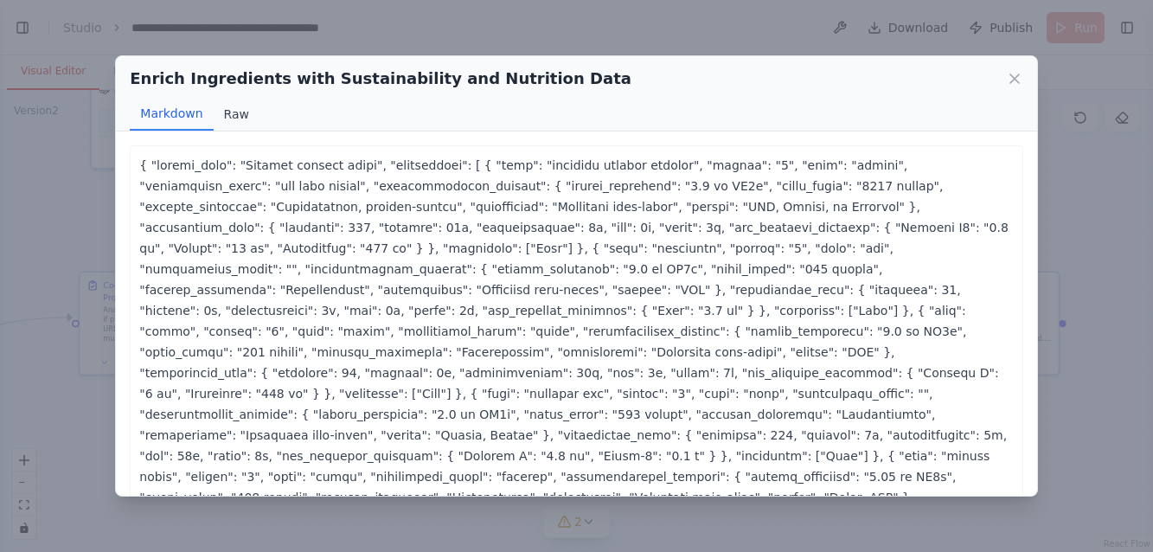
click at [228, 112] on button "Raw" at bounding box center [237, 114] width 46 height 33
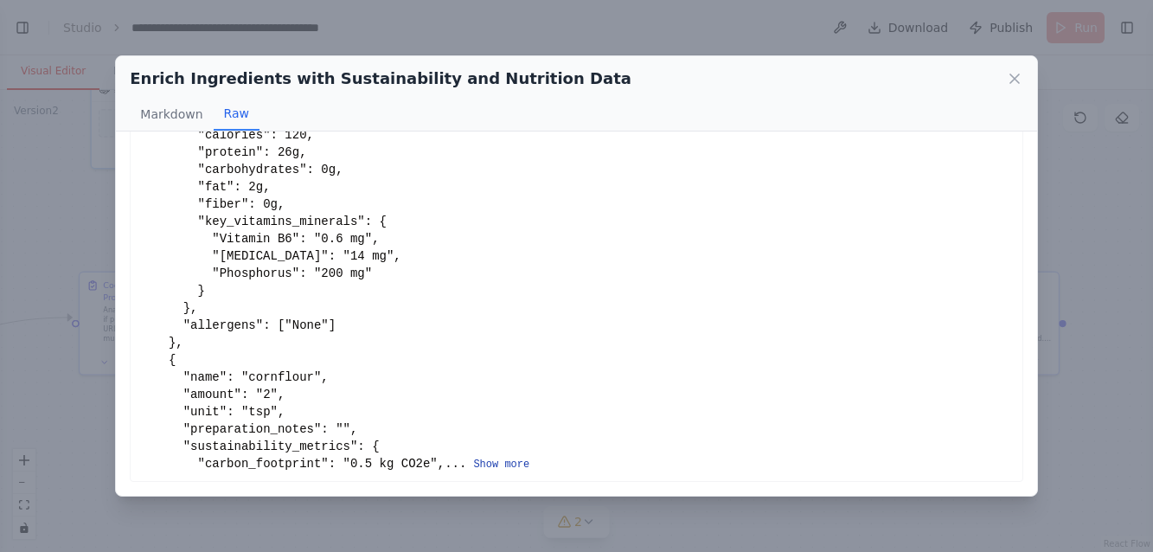
click at [473, 463] on button "Show more" at bounding box center [501, 465] width 56 height 14
click at [473, 466] on button "Show more" at bounding box center [501, 465] width 56 height 14
click at [1017, 77] on icon at bounding box center [1015, 78] width 9 height 9
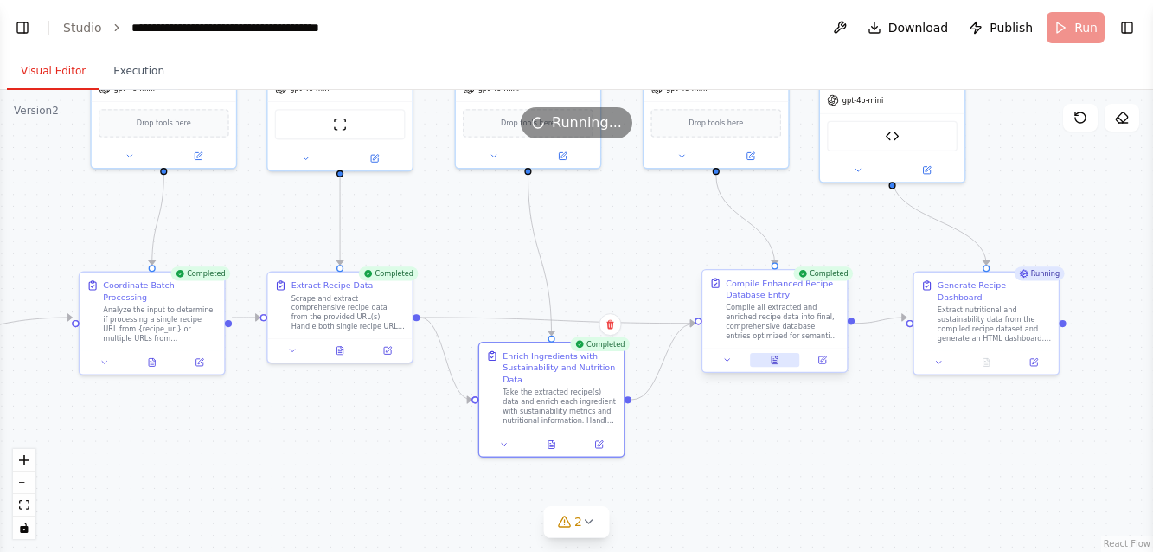
click at [776, 360] on icon at bounding box center [775, 360] width 6 height 8
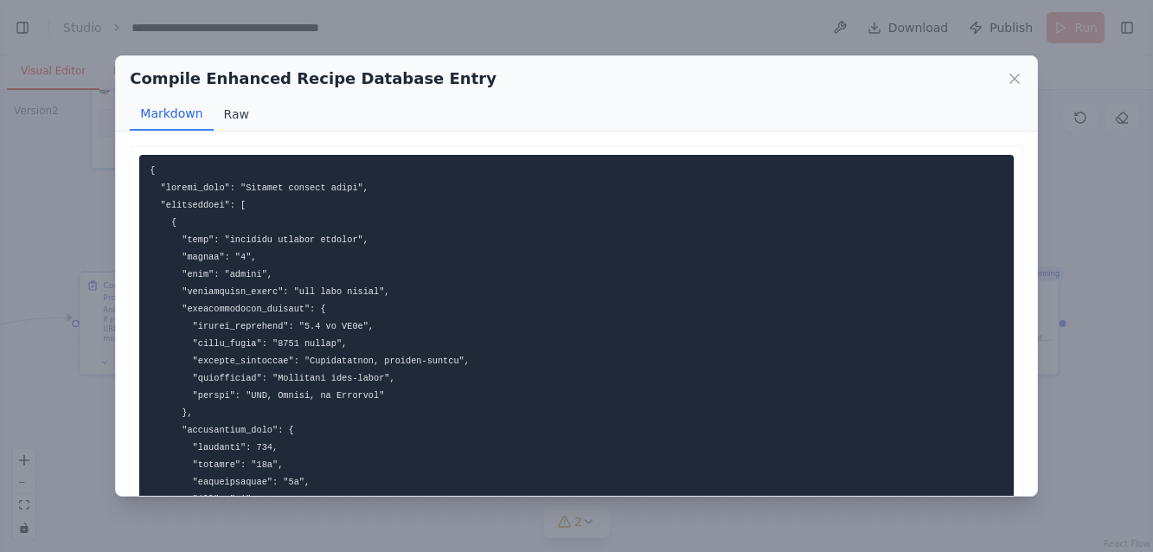
click at [231, 112] on button "Raw" at bounding box center [237, 114] width 46 height 33
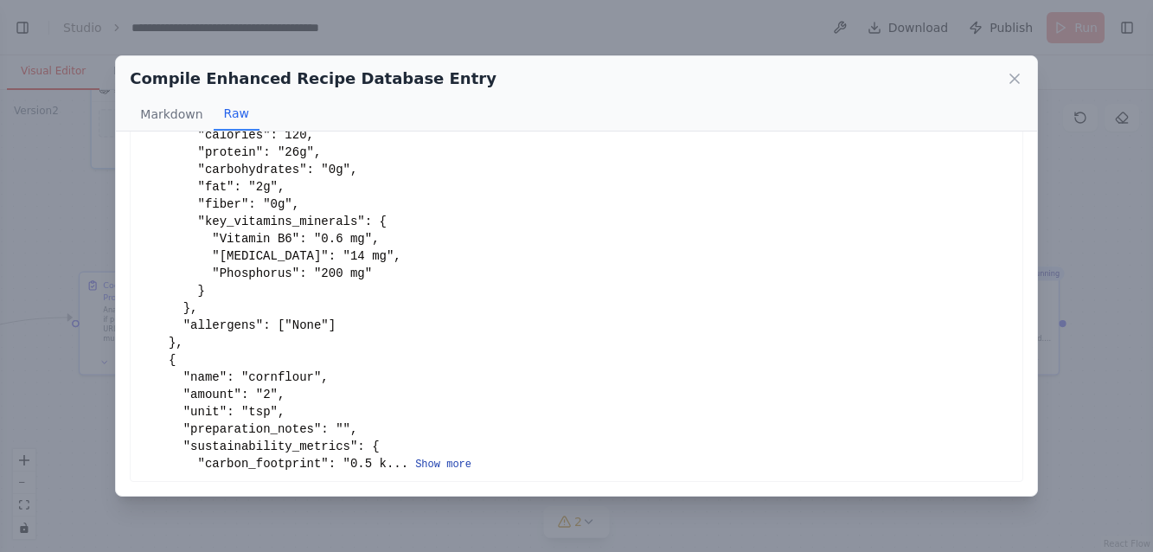
click at [433, 459] on button "Show more" at bounding box center [443, 465] width 56 height 14
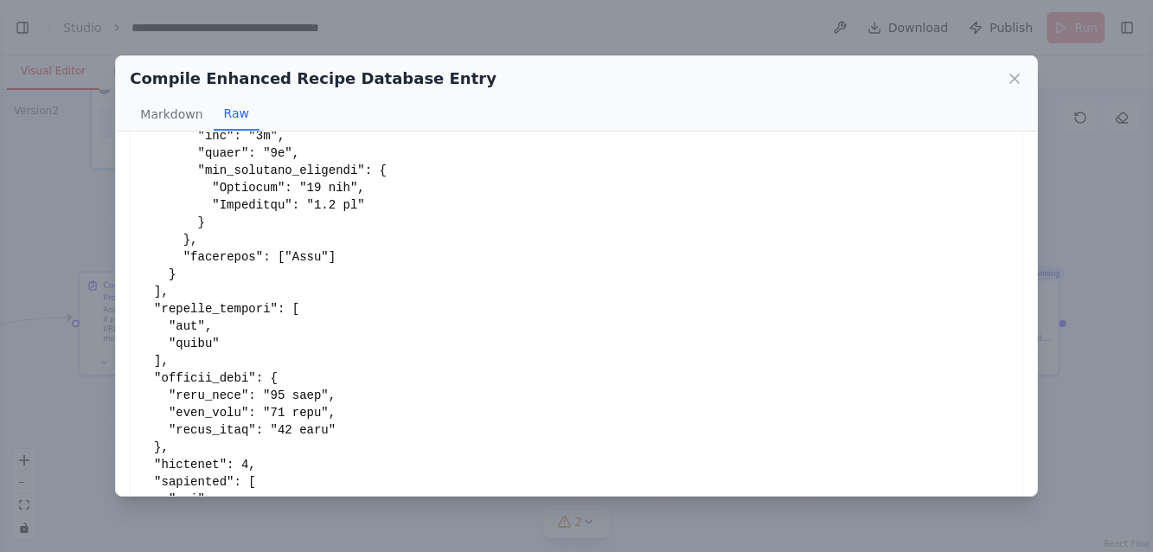
scroll to position [5476, 0]
click at [1019, 74] on icon at bounding box center [1015, 78] width 9 height 9
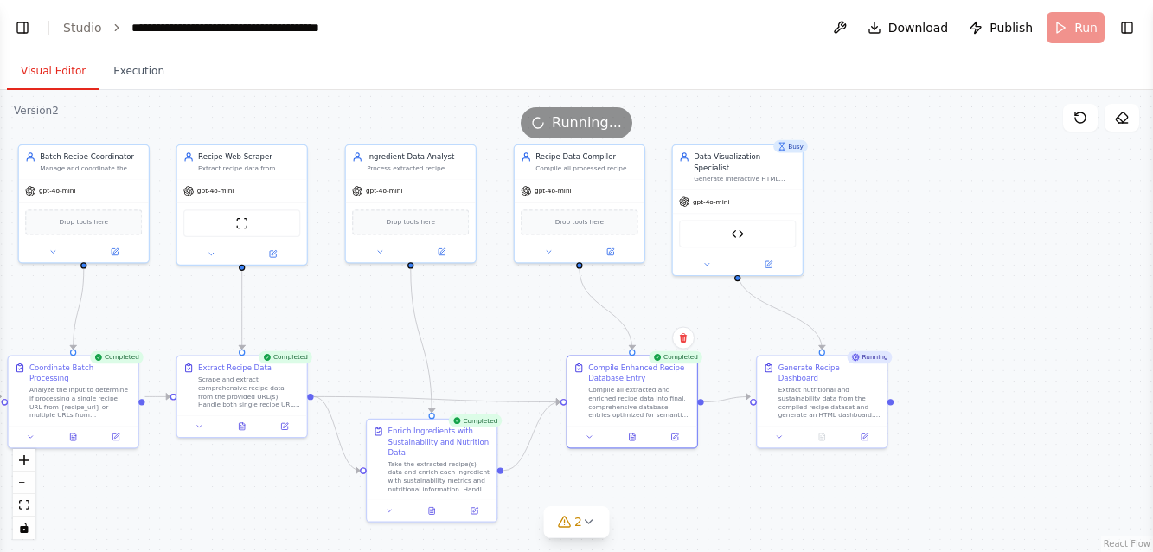
drag, startPoint x: 876, startPoint y: 435, endPoint x: 724, endPoint y: 523, distance: 175.6
click at [724, 523] on div ".deletable-edge-delete-btn { width: 20px; height: 20px; border: 0px solid #ffff…" at bounding box center [576, 321] width 1153 height 462
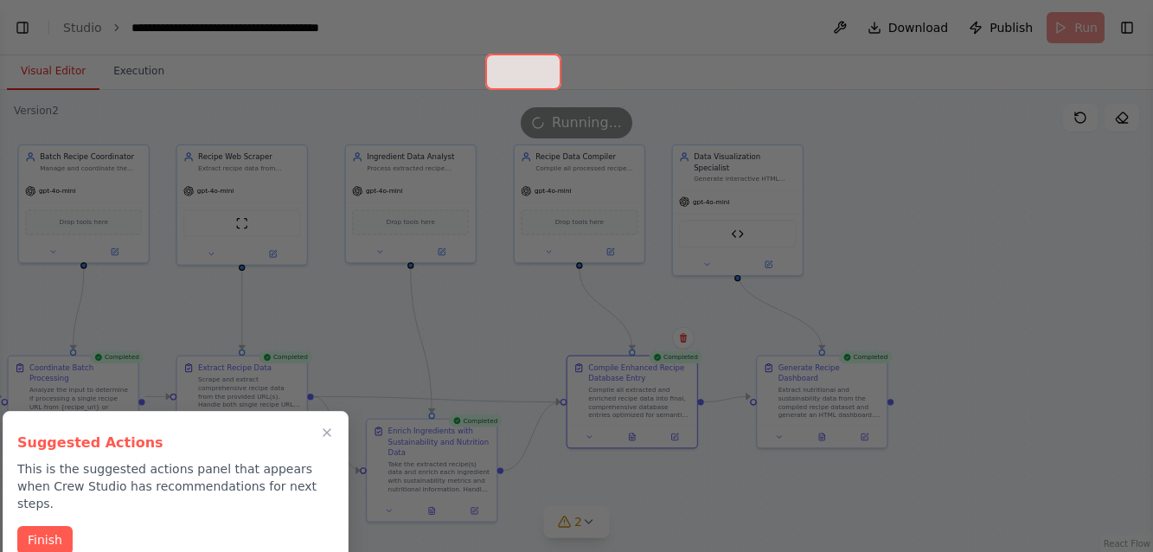
scroll to position [19673, 0]
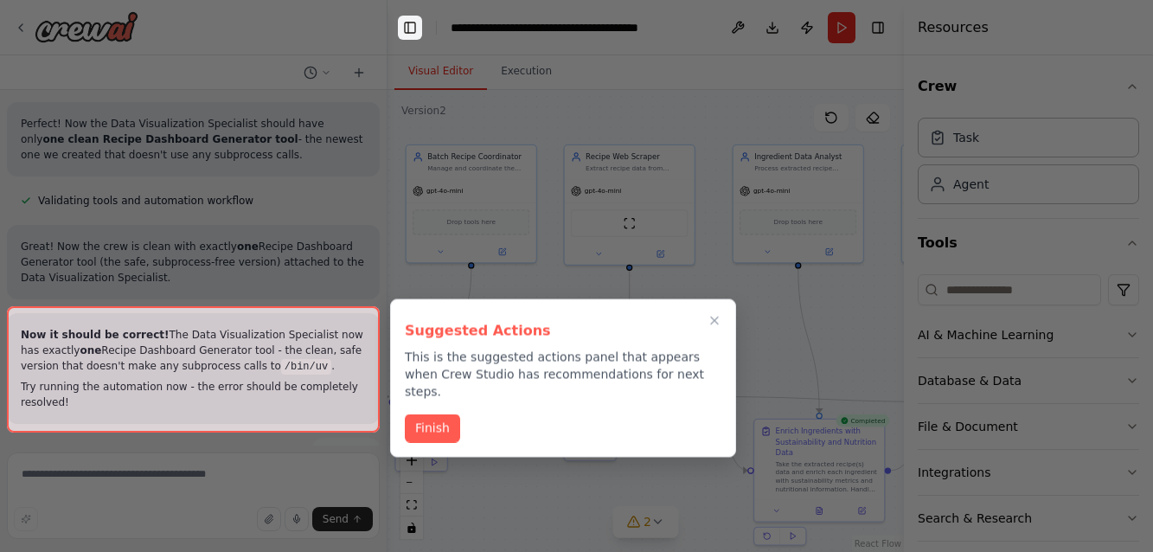
click at [412, 29] on button "Toggle Left Sidebar" at bounding box center [410, 28] width 24 height 24
click at [716, 322] on icon "Close walkthrough" at bounding box center [715, 321] width 8 height 8
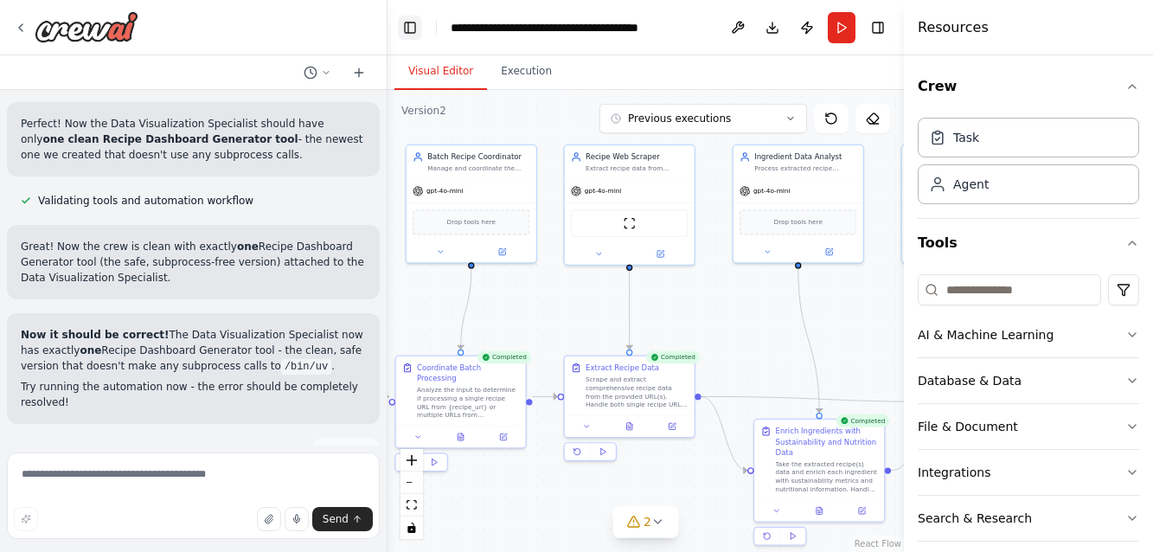
click at [409, 27] on button "Toggle Left Sidebar" at bounding box center [410, 28] width 24 height 24
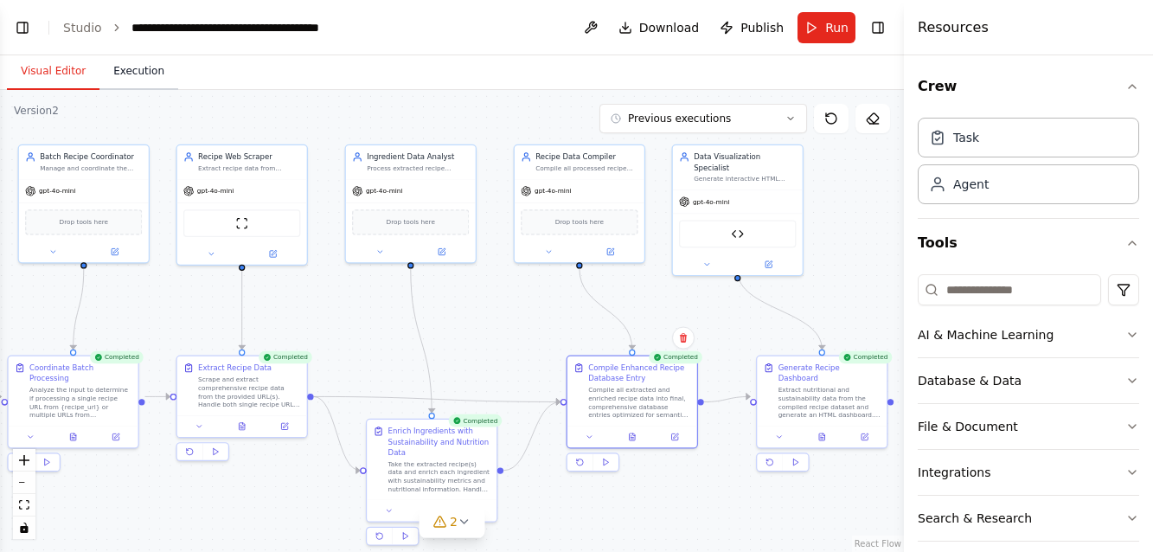
click at [140, 73] on button "Execution" at bounding box center [138, 72] width 79 height 36
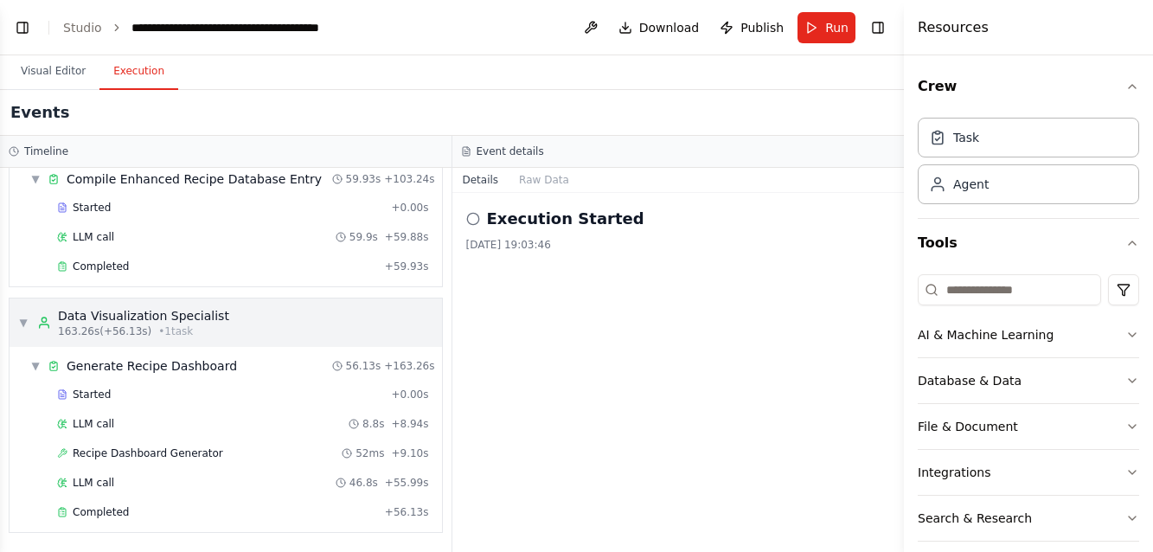
scroll to position [0, 0]
click at [58, 70] on button "Visual Editor" at bounding box center [53, 72] width 93 height 36
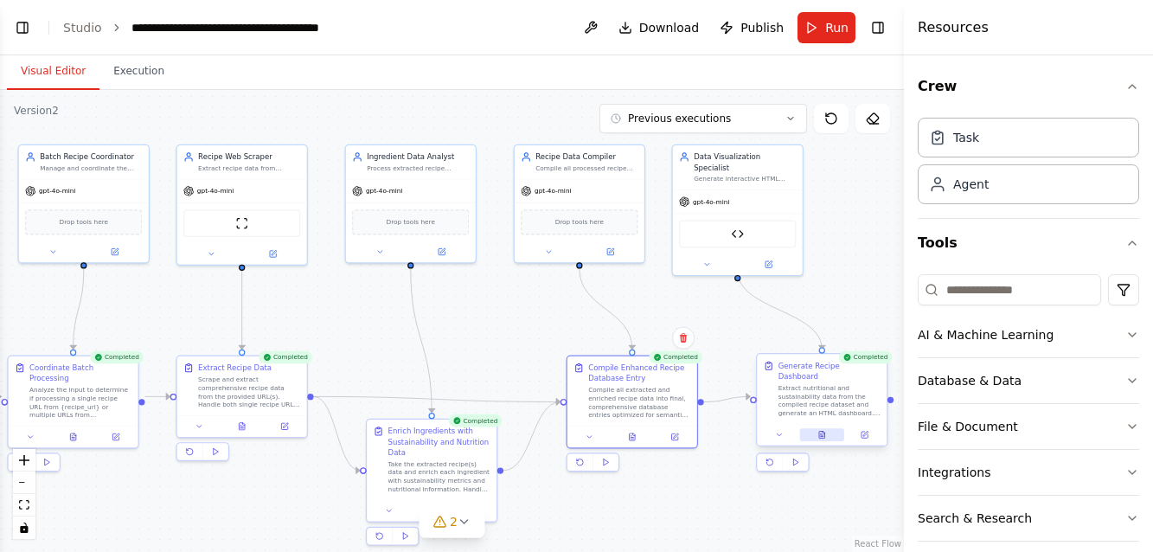
click at [822, 432] on icon at bounding box center [822, 435] width 6 height 7
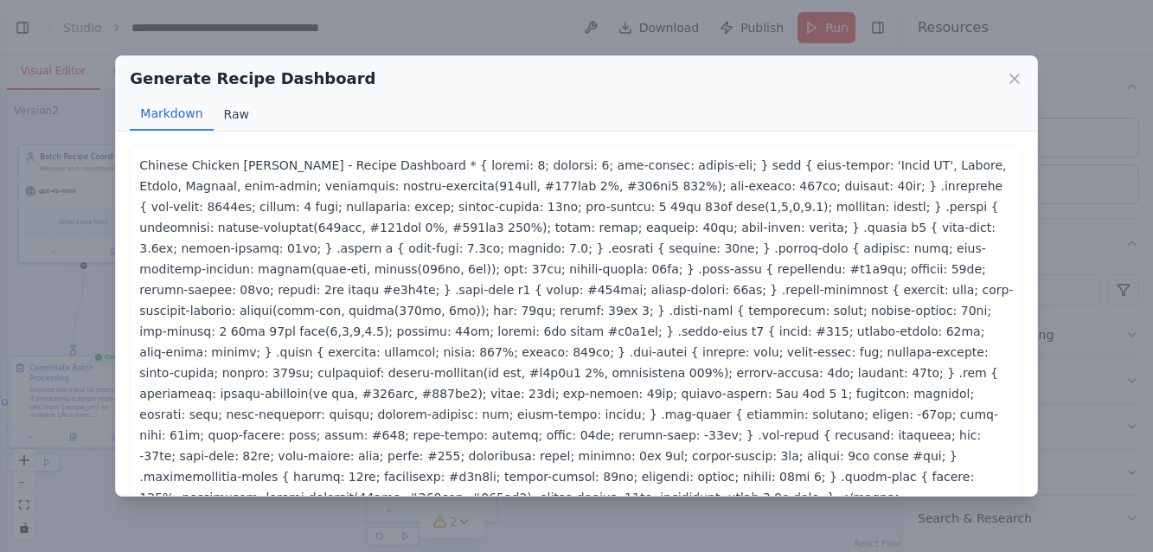
click at [241, 112] on button "Raw" at bounding box center [237, 114] width 46 height 33
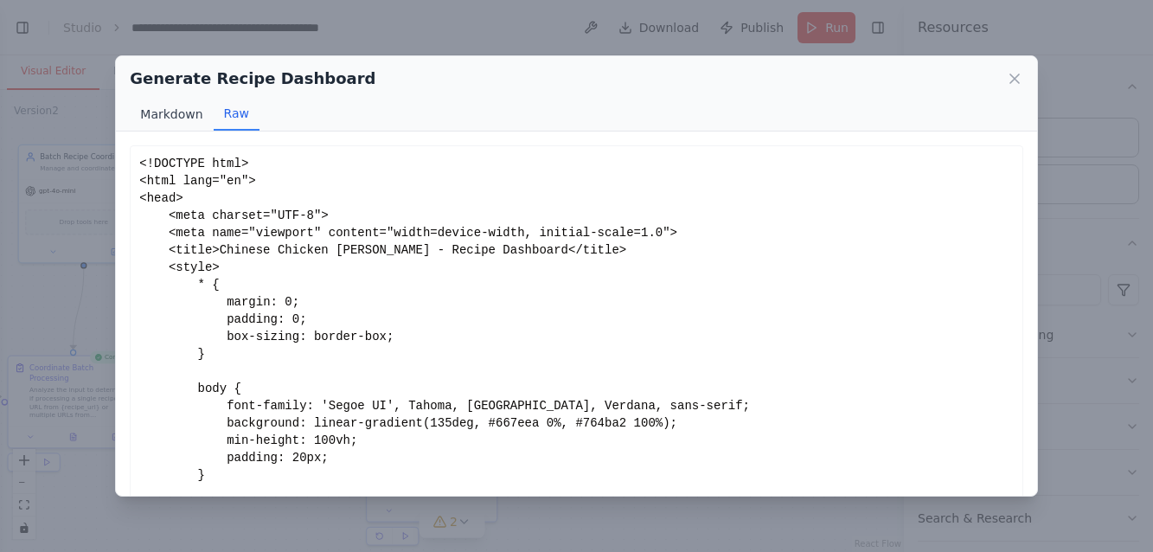
click at [164, 117] on button "Markdown" at bounding box center [171, 114] width 83 height 33
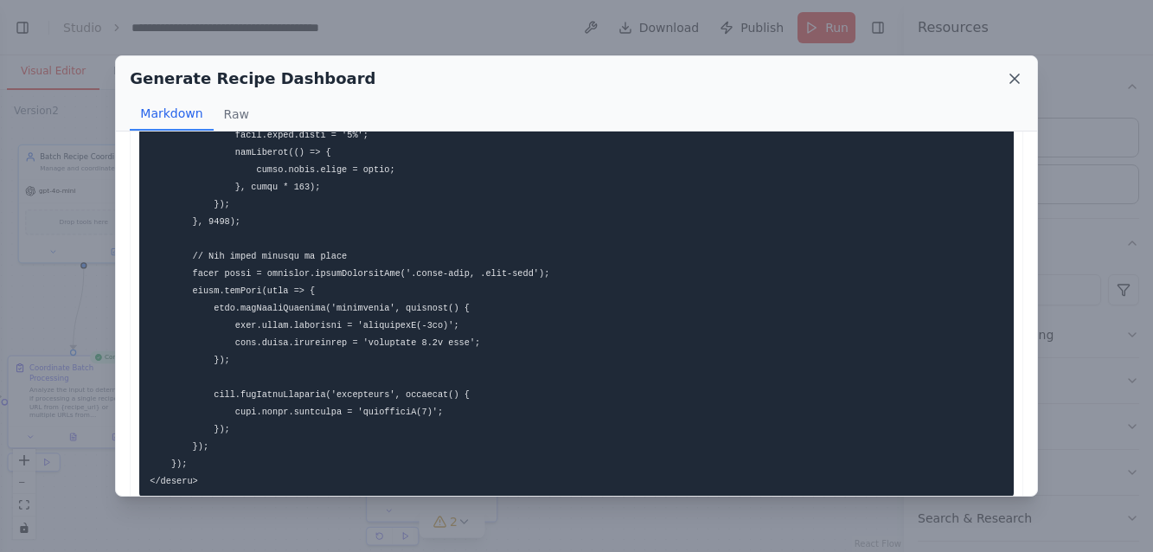
click at [1011, 75] on icon at bounding box center [1015, 78] width 9 height 9
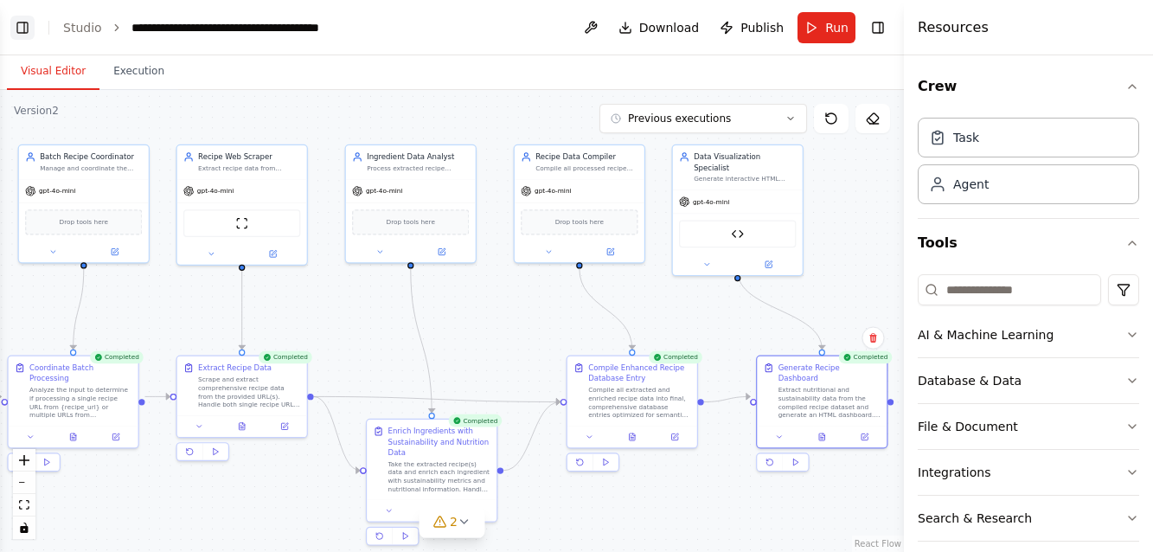
click at [22, 29] on button "Toggle Left Sidebar" at bounding box center [22, 28] width 24 height 24
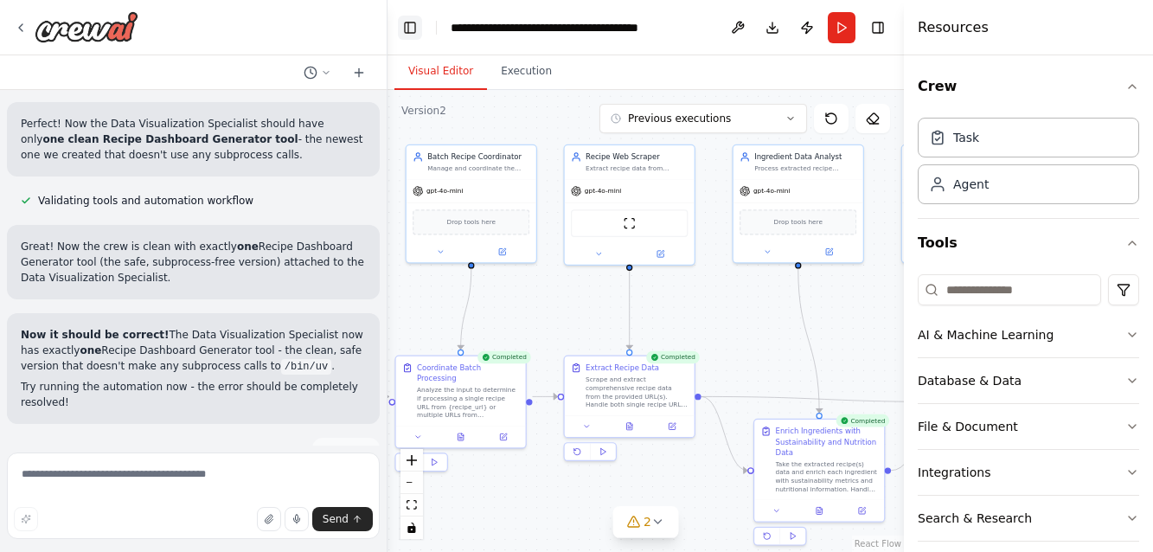
click at [410, 24] on button "Toggle Left Sidebar" at bounding box center [410, 28] width 24 height 24
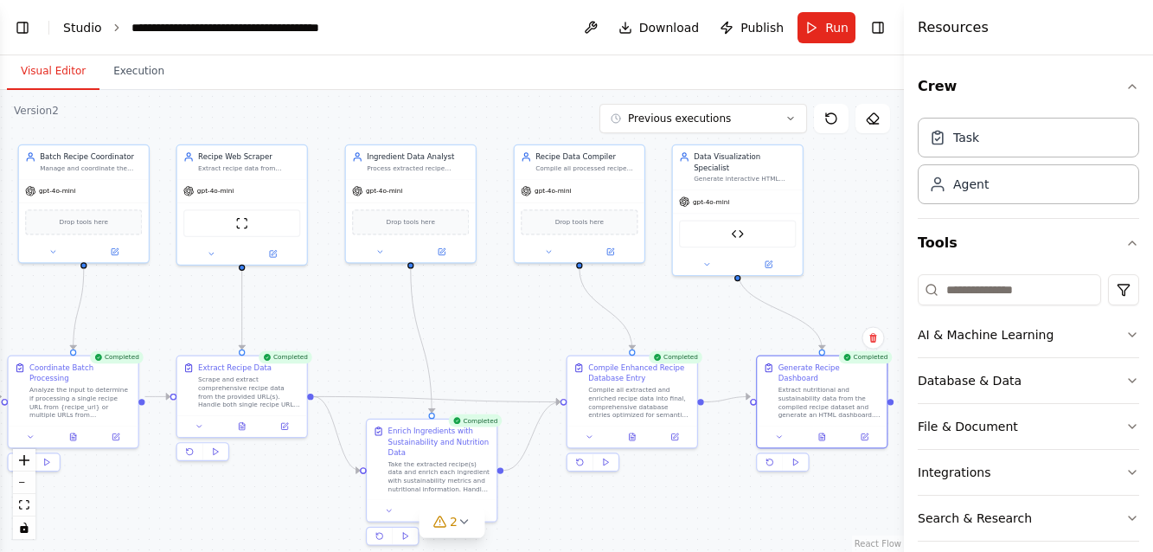
click at [77, 25] on link "Studio" at bounding box center [82, 28] width 39 height 14
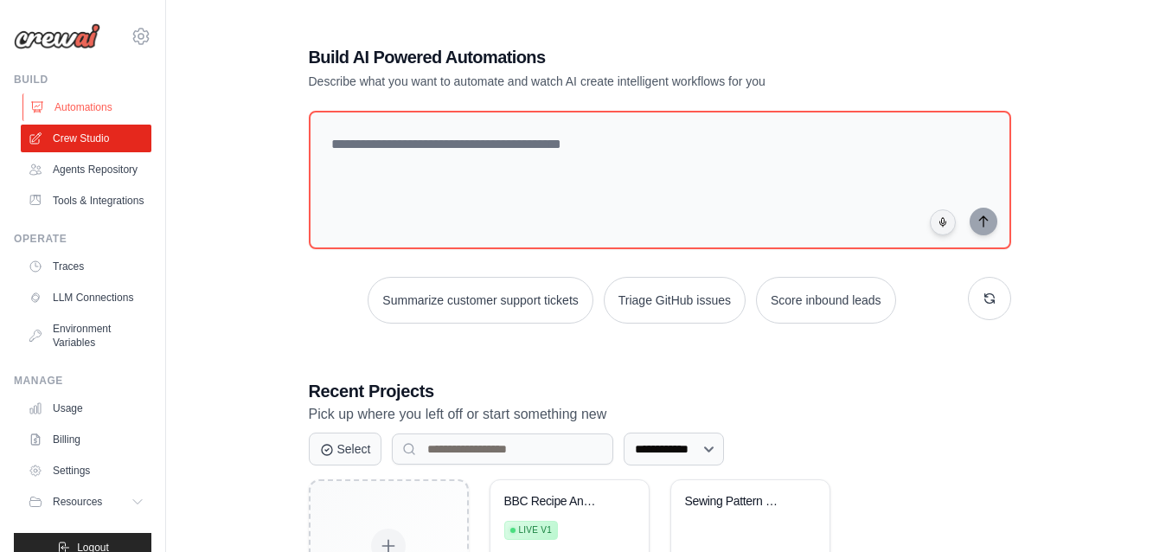
click at [73, 102] on link "Automations" at bounding box center [87, 107] width 131 height 28
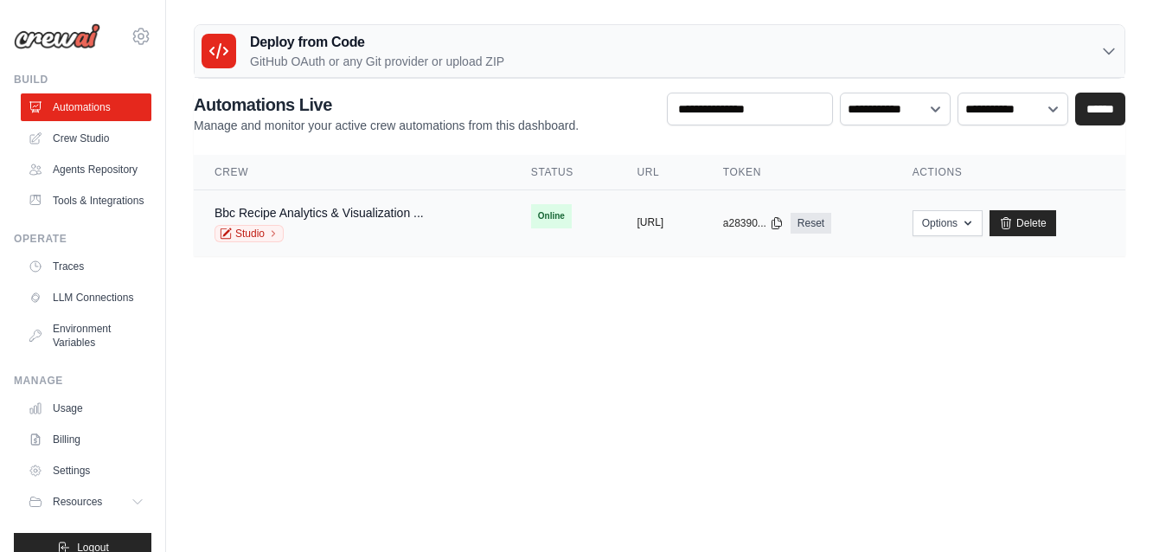
click at [664, 220] on button "[URL]" at bounding box center [650, 222] width 27 height 14
click at [975, 225] on icon "button" at bounding box center [968, 222] width 14 height 14
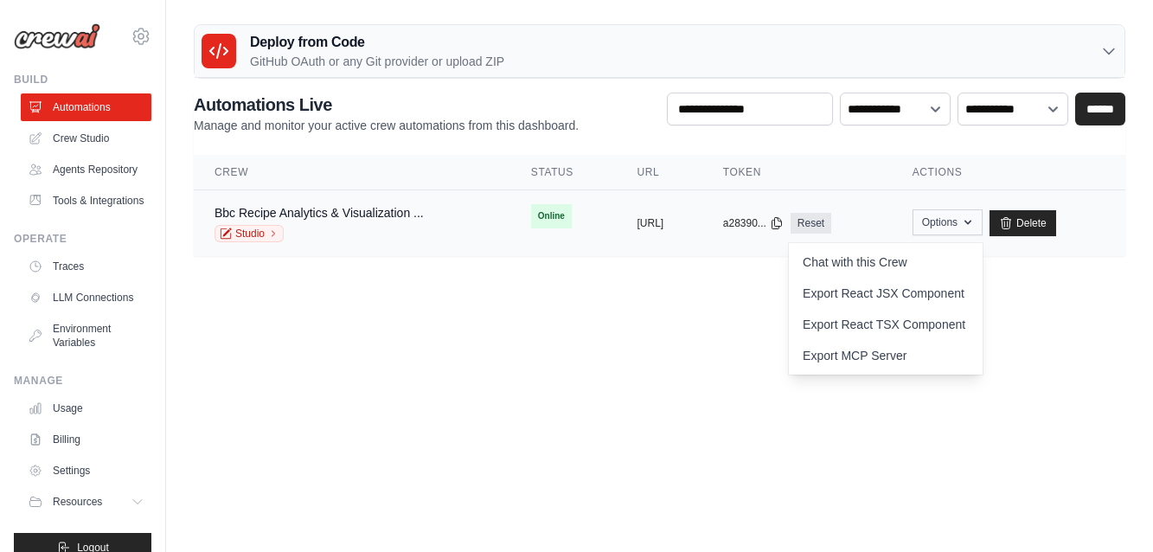
click at [975, 221] on icon "button" at bounding box center [968, 222] width 14 height 14
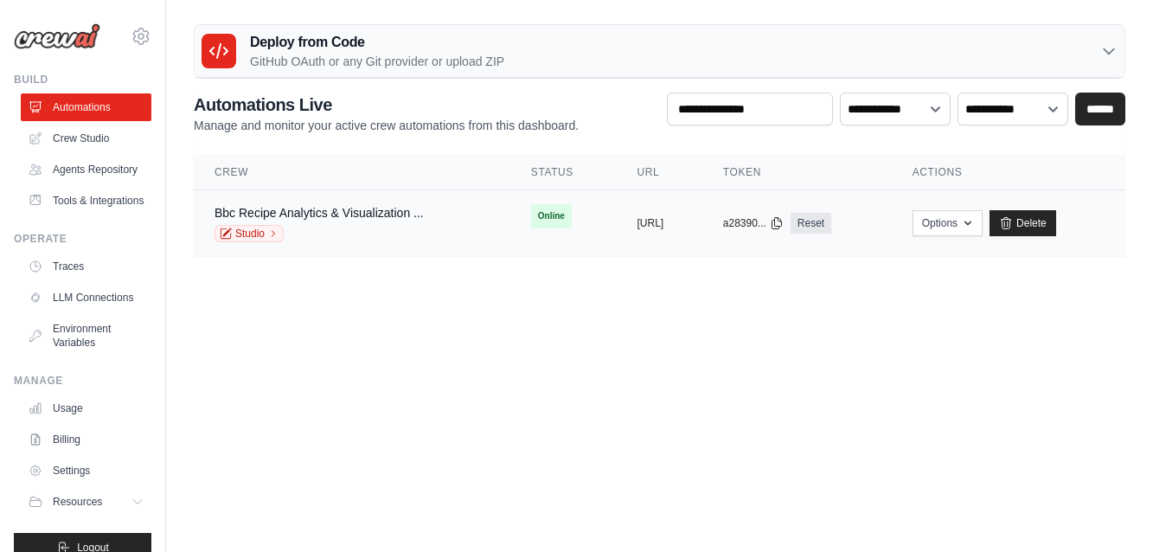
click at [637, 221] on div "copied" at bounding box center [655, 216] width 37 height 21
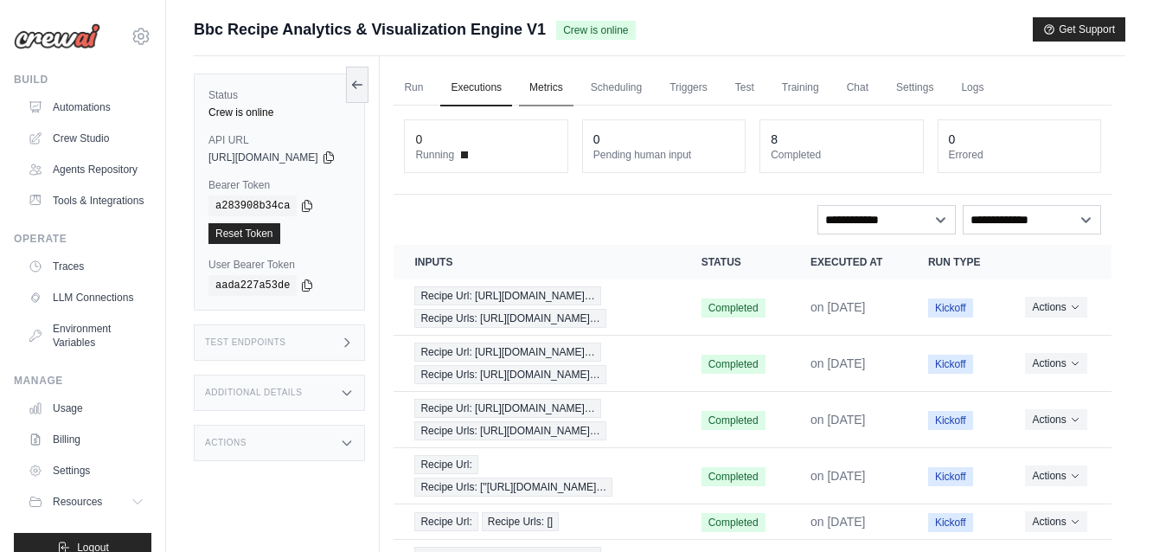
scroll to position [1, 0]
click at [336, 153] on icon at bounding box center [329, 156] width 14 height 14
click at [335, 341] on div "Test Endpoints" at bounding box center [279, 342] width 171 height 36
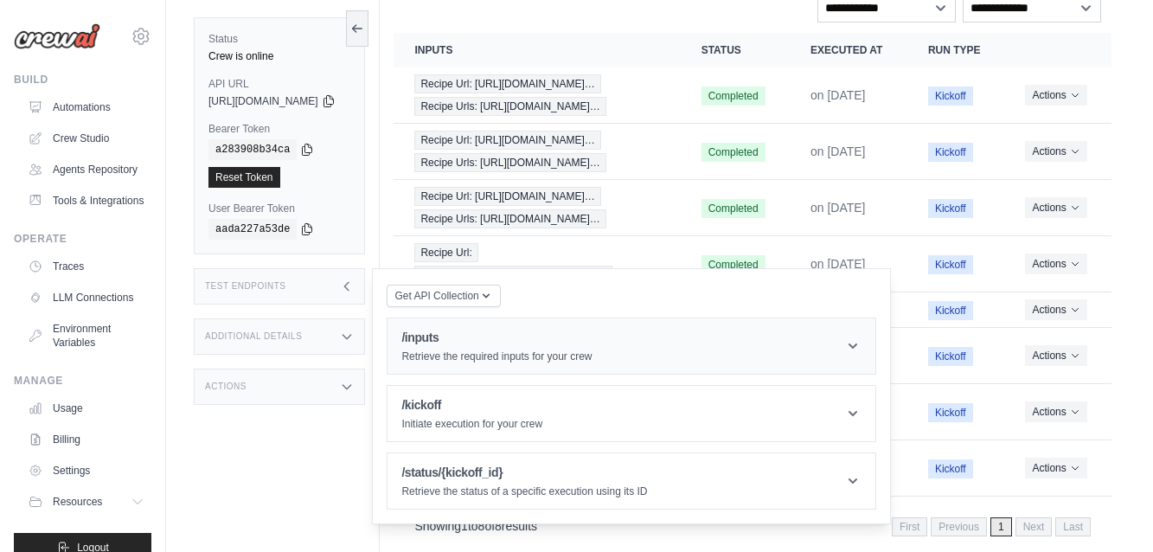
scroll to position [209, 0]
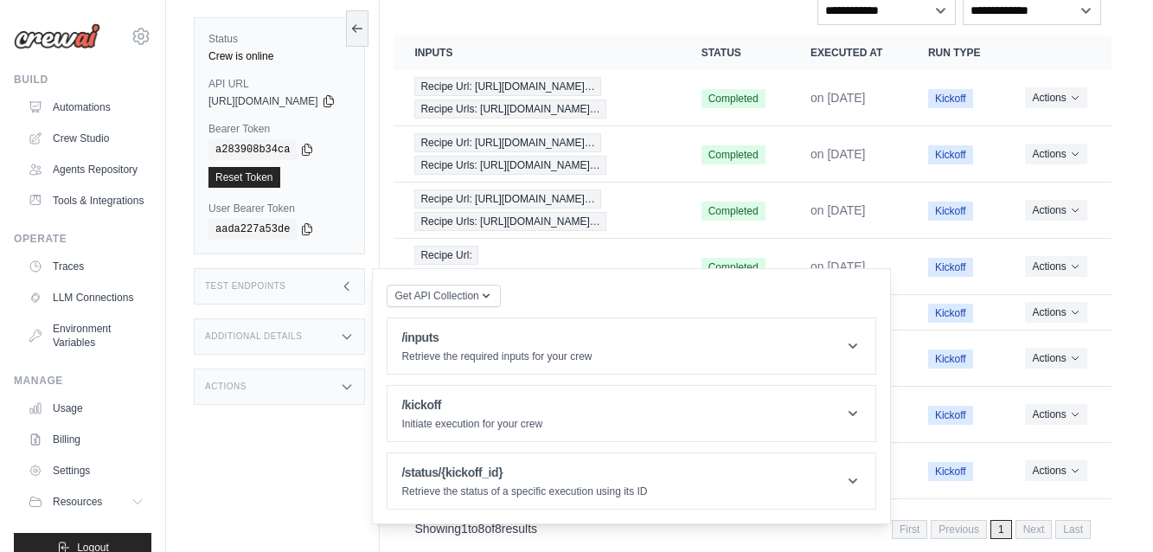
click at [247, 385] on div "Actions" at bounding box center [279, 387] width 171 height 36
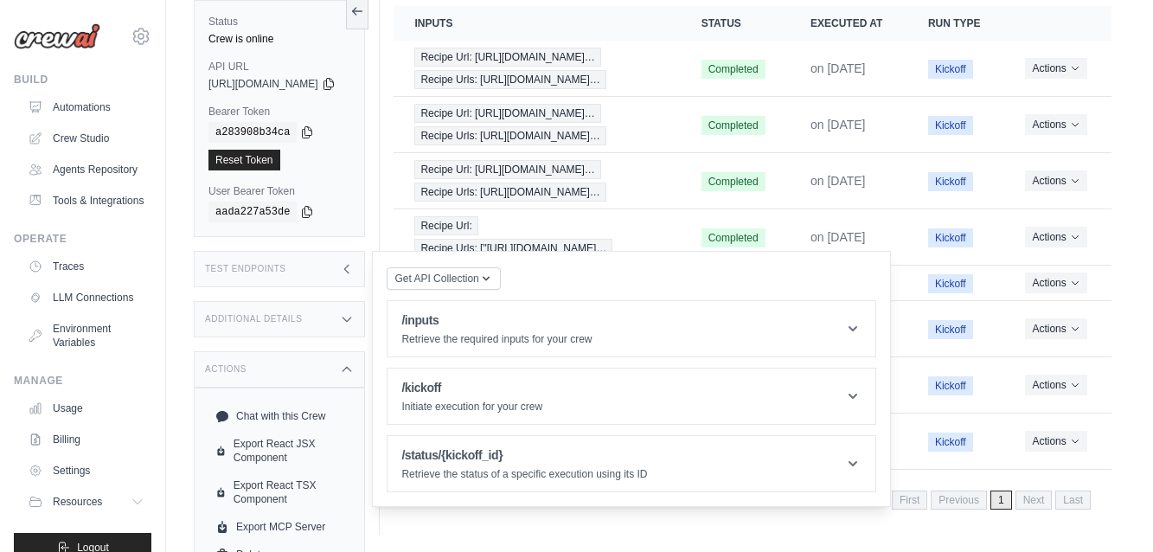
scroll to position [253, 0]
click at [266, 374] on div "Actions" at bounding box center [279, 369] width 171 height 36
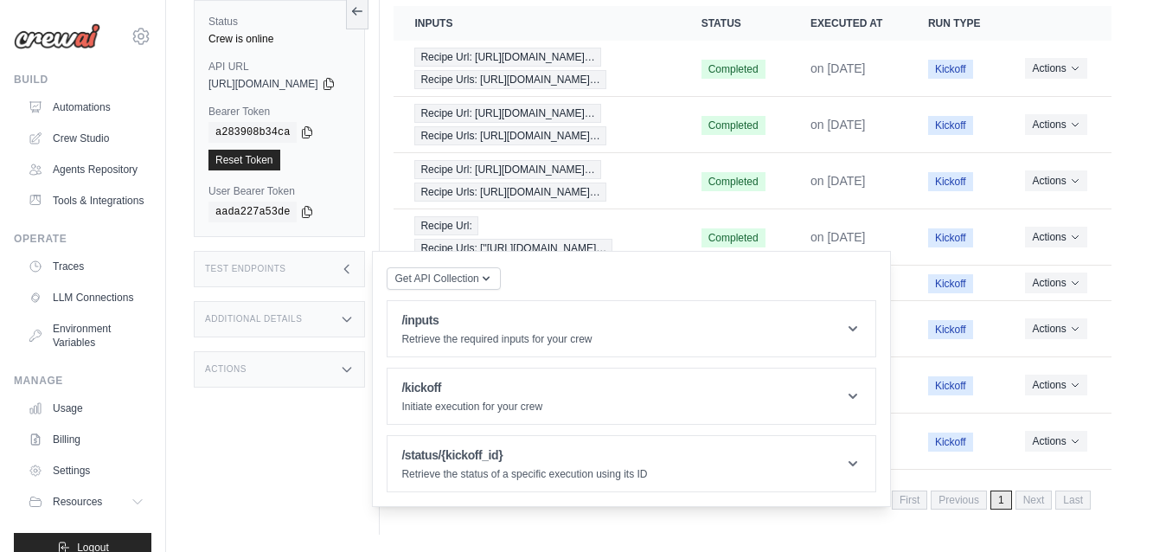
click at [273, 271] on h3 "Test Endpoints" at bounding box center [245, 269] width 81 height 10
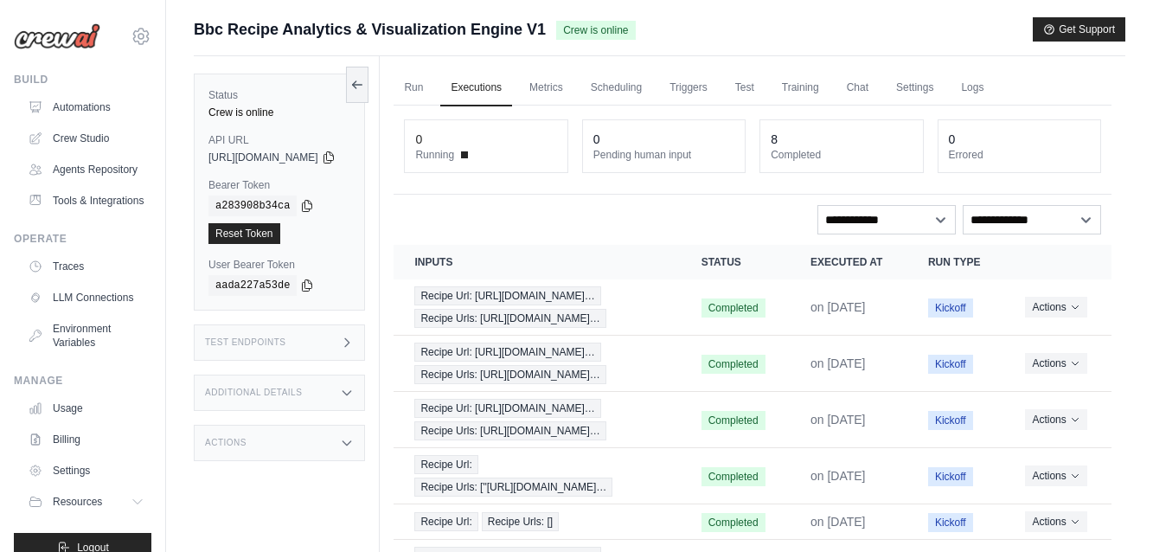
scroll to position [0, 0]
click at [944, 89] on link "Settings" at bounding box center [915, 88] width 58 height 36
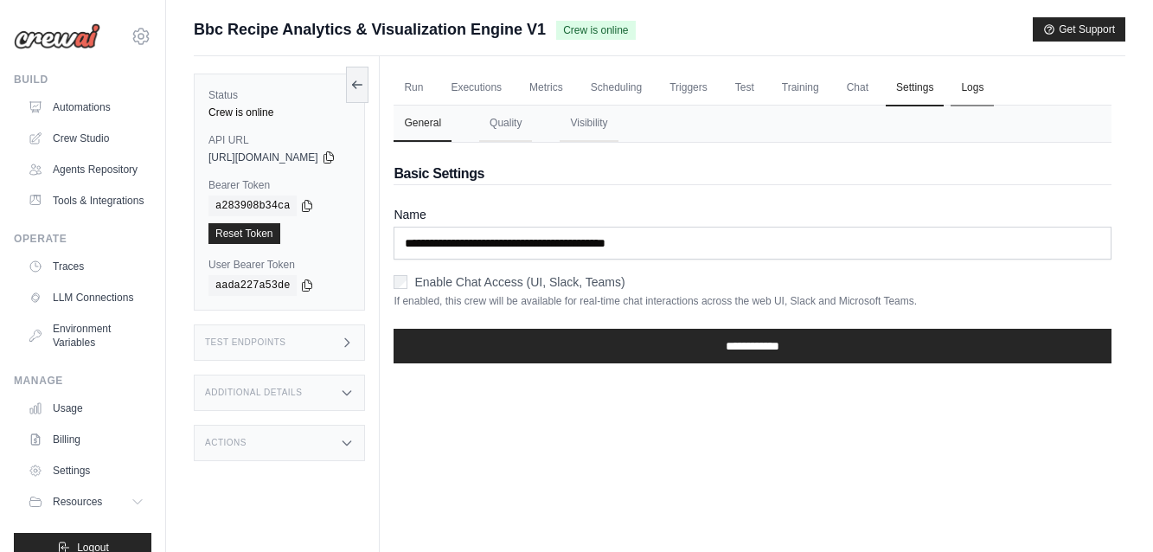
click at [994, 89] on link "Logs" at bounding box center [972, 88] width 43 height 36
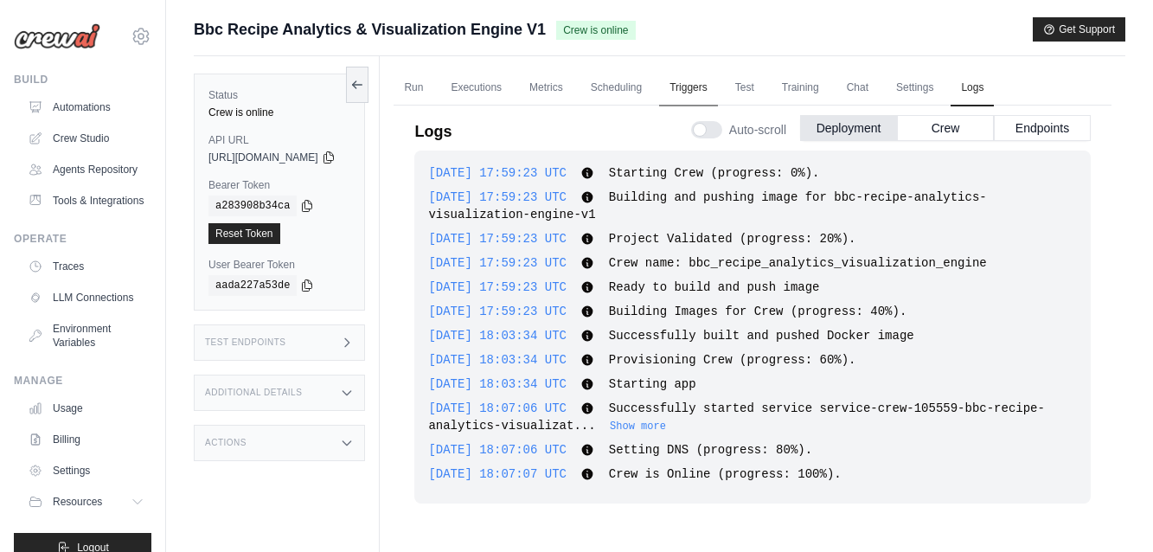
click at [715, 88] on link "Triggers" at bounding box center [688, 88] width 59 height 36
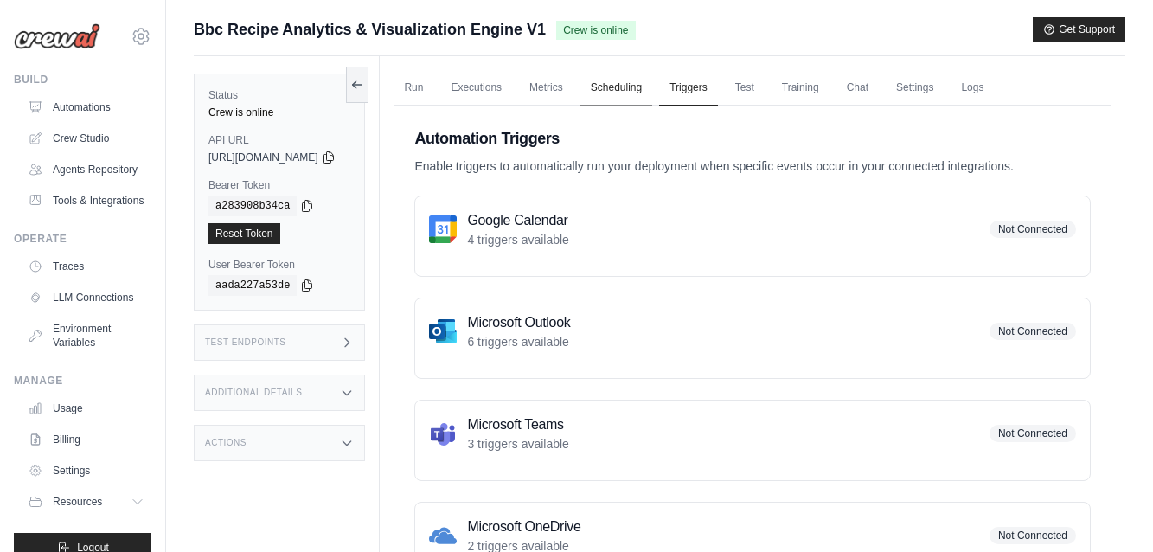
click at [652, 89] on link "Scheduling" at bounding box center [617, 88] width 72 height 36
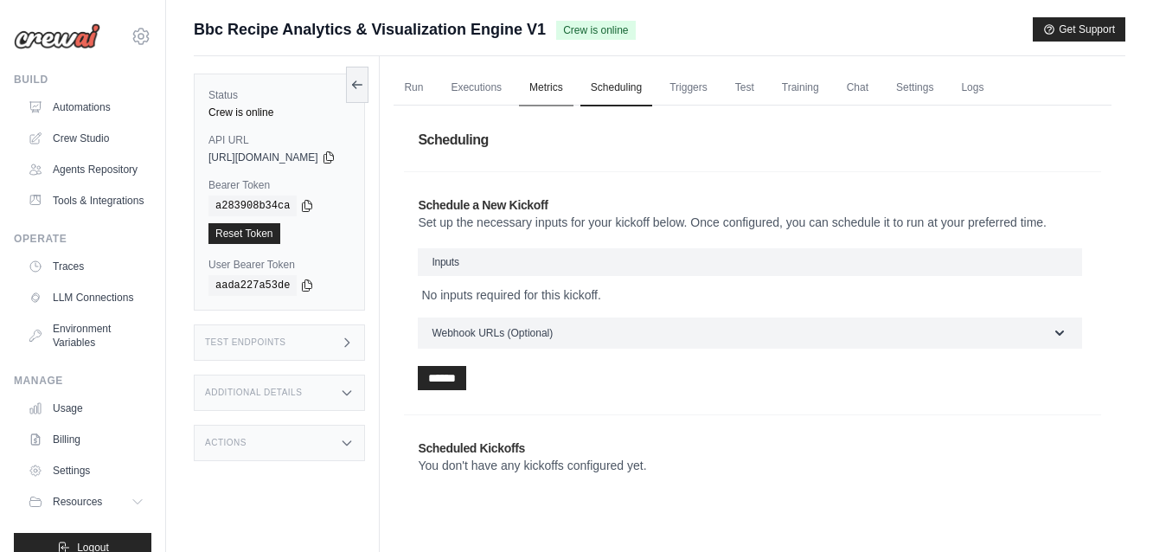
click at [574, 85] on link "Metrics" at bounding box center [546, 88] width 55 height 36
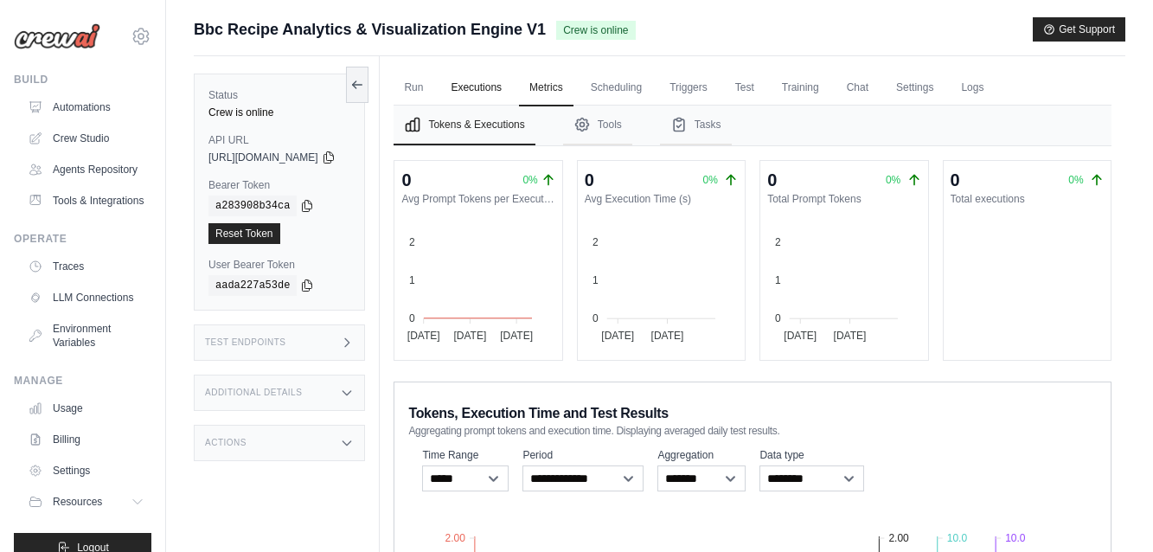
click at [506, 86] on link "Executions" at bounding box center [476, 88] width 72 height 36
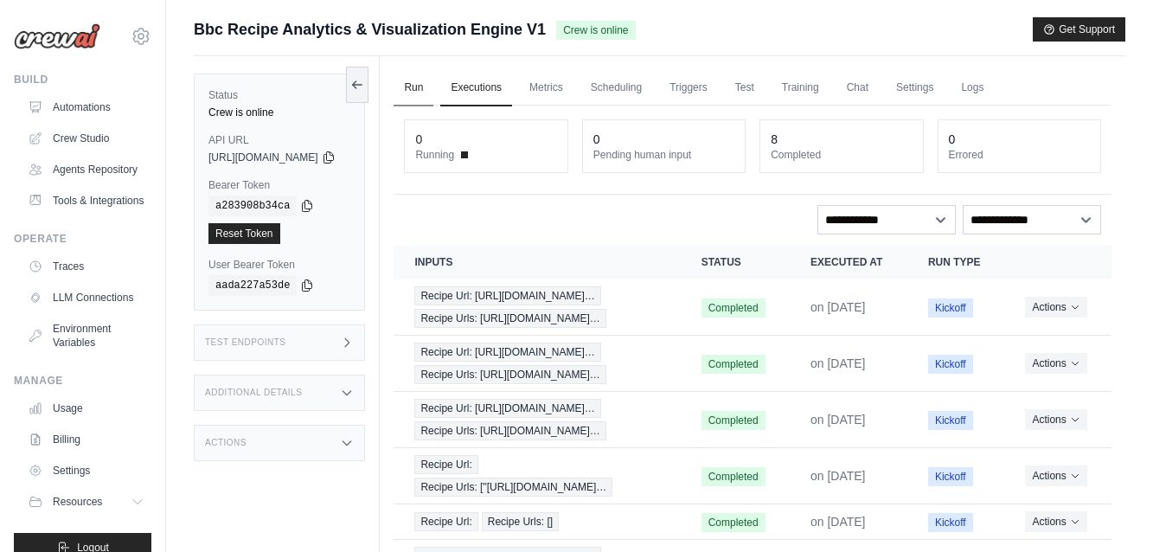
click at [433, 91] on link "Run" at bounding box center [414, 88] width 40 height 36
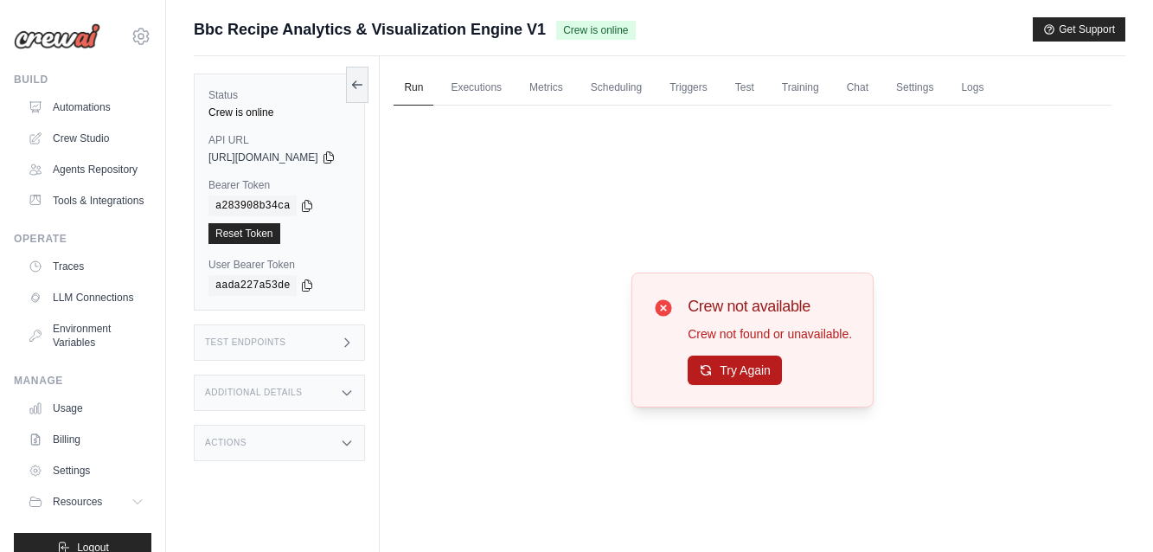
click at [752, 364] on button "Try Again" at bounding box center [735, 370] width 94 height 29
click at [768, 367] on button "Try Again" at bounding box center [735, 370] width 94 height 29
click at [92, 301] on link "LLM Connections" at bounding box center [87, 298] width 131 height 28
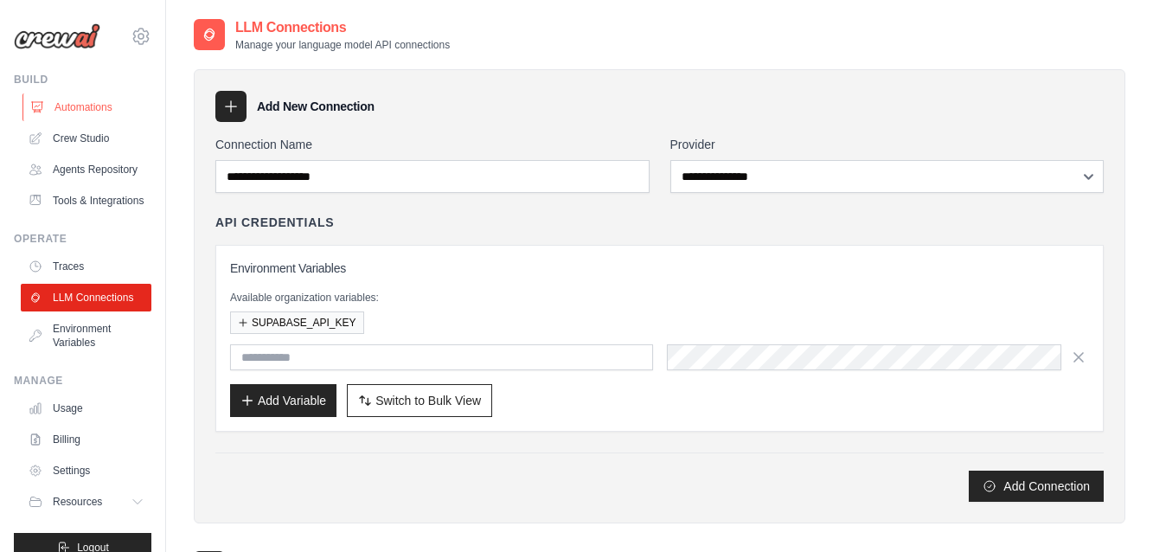
click at [73, 112] on link "Automations" at bounding box center [87, 107] width 131 height 28
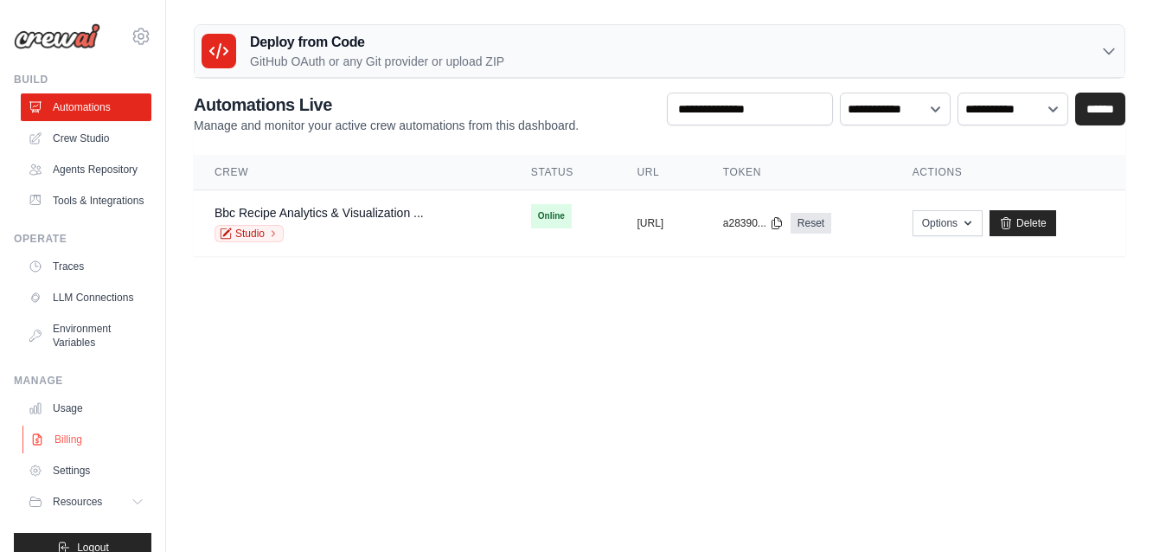
click at [74, 440] on link "Billing" at bounding box center [87, 440] width 131 height 28
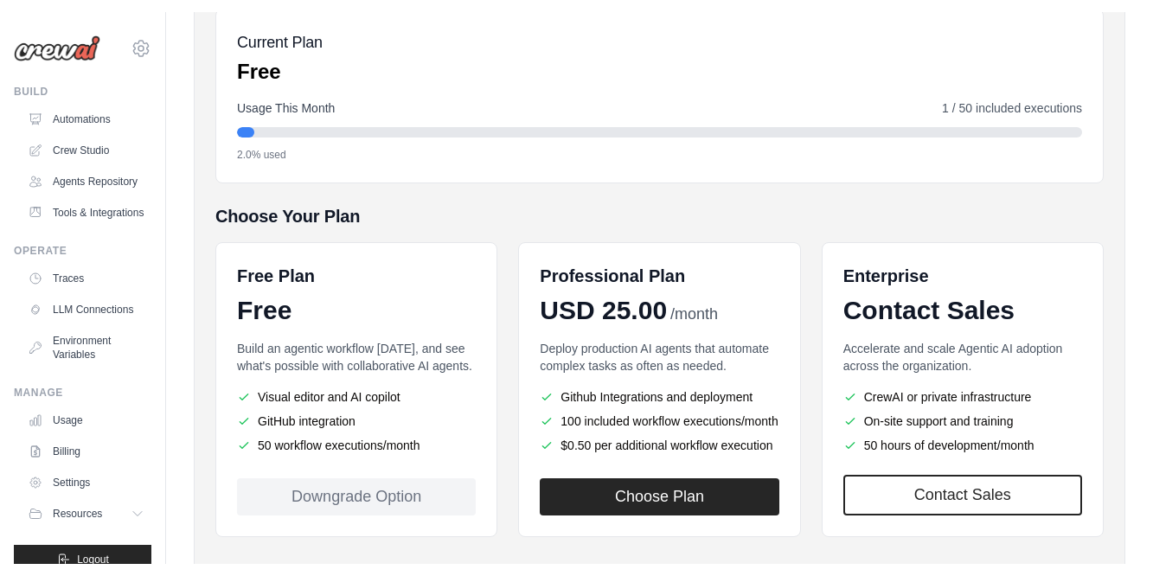
scroll to position [204, 0]
